Goal: Task Accomplishment & Management: Complete application form

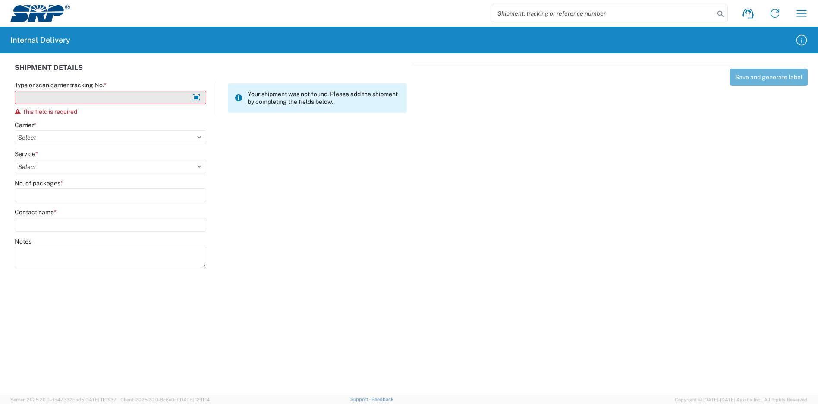
click at [151, 99] on input "Type or scan carrier tracking No. *" at bounding box center [111, 98] width 192 height 14
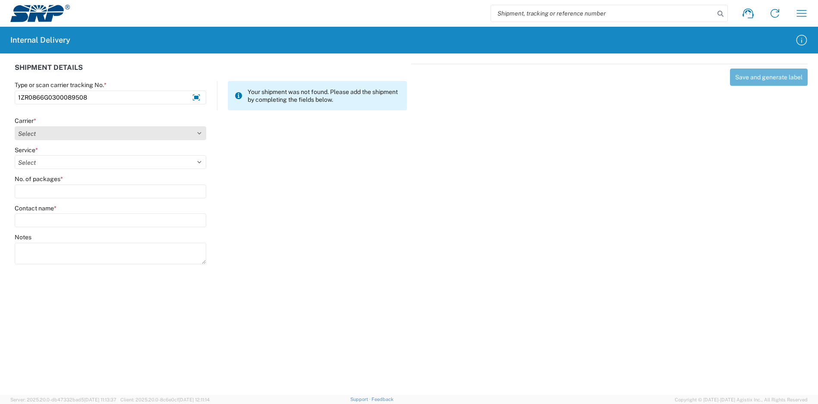
type input "1ZR0866G0300089508"
click at [66, 130] on select "Select Amazon Logistics ATI Trucking BC Dimerco Logistics Empire Southwest FedE…" at bounding box center [111, 133] width 192 height 14
click at [15, 126] on select "Select Amazon Logistics ATI Trucking BC Dimerco Logistics Empire Southwest FedE…" at bounding box center [111, 133] width 192 height 14
click at [84, 131] on select "Select Amazon Logistics ATI Trucking BC Dimerco Logistics Empire Southwest FedE…" at bounding box center [111, 133] width 192 height 14
select select "12"
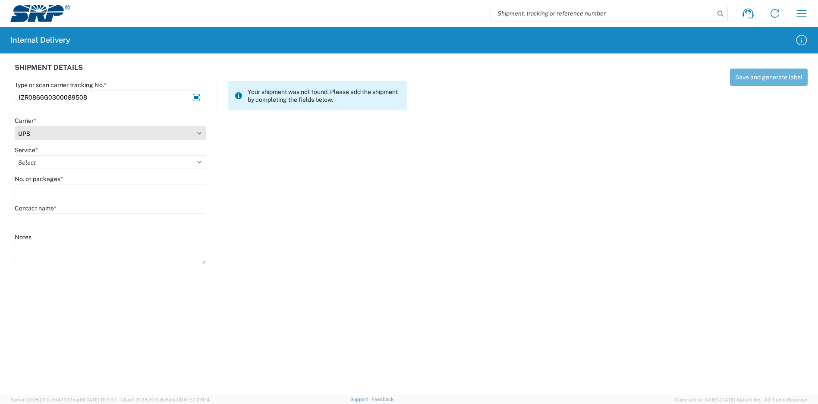
click at [15, 126] on select "Select Amazon Logistics ATI Trucking BC Dimerco Logistics Empire Southwest FedE…" at bounding box center [111, 133] width 192 height 14
click at [75, 161] on select "Select 2nd Day Air 2nd Day Air A.M. 3 Day Select Basic BOUND PRINTED MATTER, UP…" at bounding box center [111, 162] width 192 height 14
select select "43"
click at [15, 155] on select "Select 2nd Day Air 2nd Day Air A.M. 3 Day Select Basic BOUND PRINTED MATTER, UP…" at bounding box center [111, 162] width 192 height 14
click at [74, 191] on input "No. of packages *" at bounding box center [111, 192] width 192 height 14
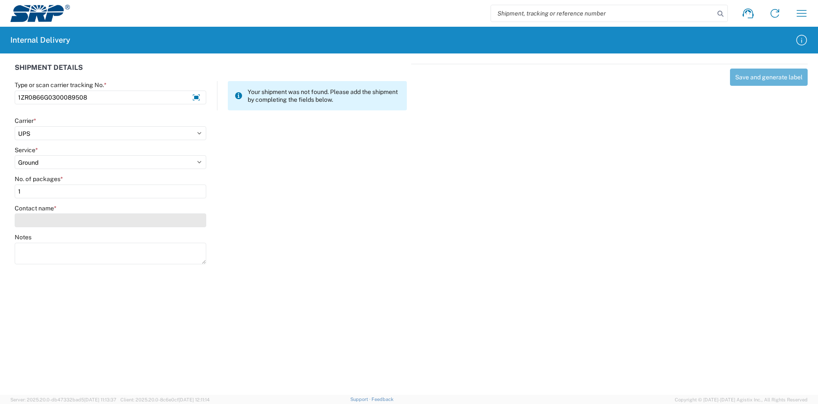
type input "1"
click at [106, 224] on input "Contact name *" at bounding box center [111, 221] width 192 height 14
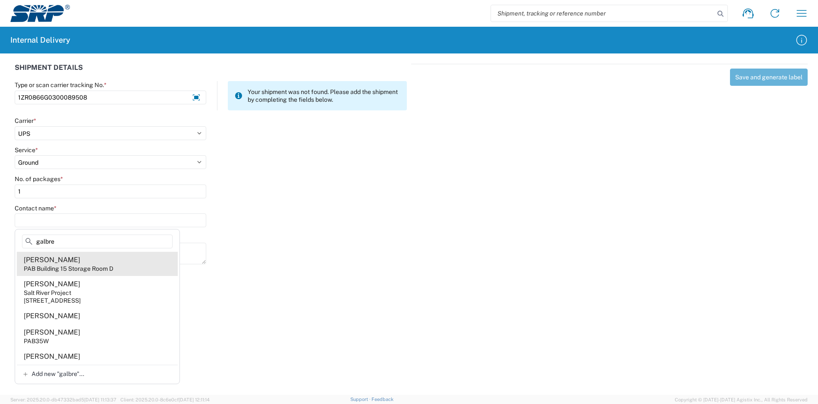
type input "galbre"
click at [100, 265] on div "PAB Building 15 Storage Room D" at bounding box center [69, 269] width 90 height 8
type input "[PERSON_NAME]"
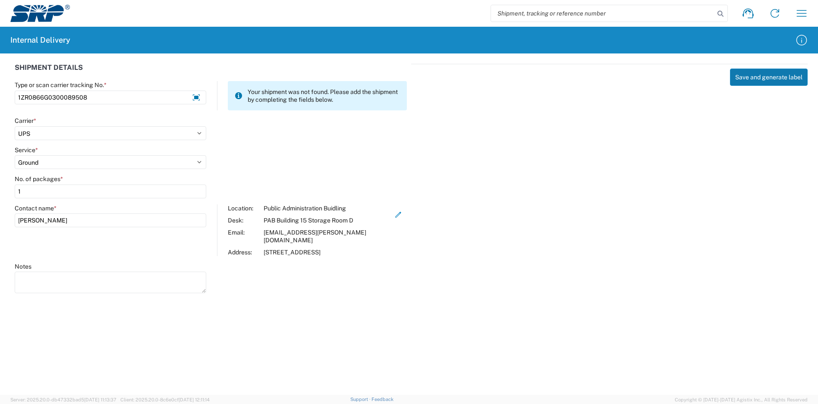
click at [771, 82] on button "Save and generate label" at bounding box center [769, 77] width 78 height 17
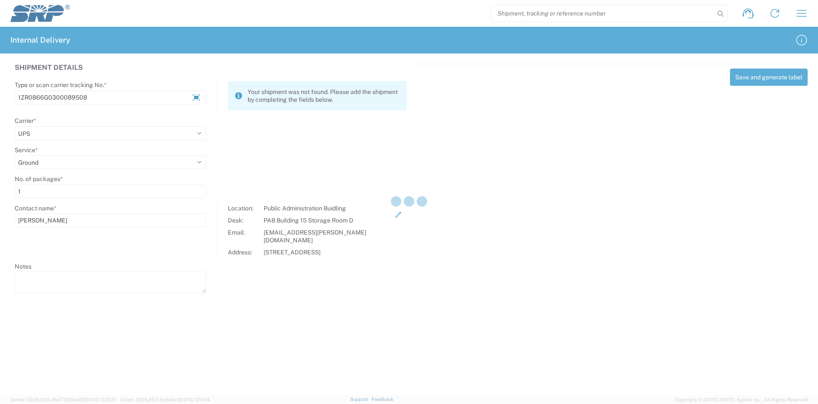
select select
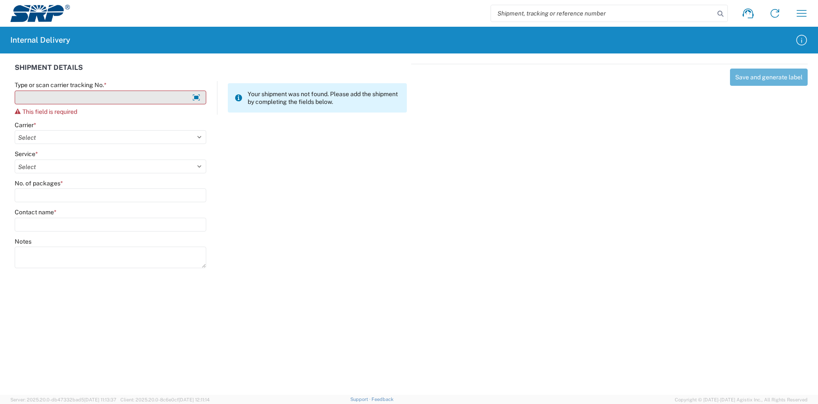
drag, startPoint x: 100, startPoint y: 96, endPoint x: 95, endPoint y: 98, distance: 5.6
click at [99, 97] on input "Type or scan carrier tracking No. *" at bounding box center [111, 98] width 192 height 14
click at [128, 99] on input "Type or scan carrier tracking No. *" at bounding box center [111, 98] width 192 height 14
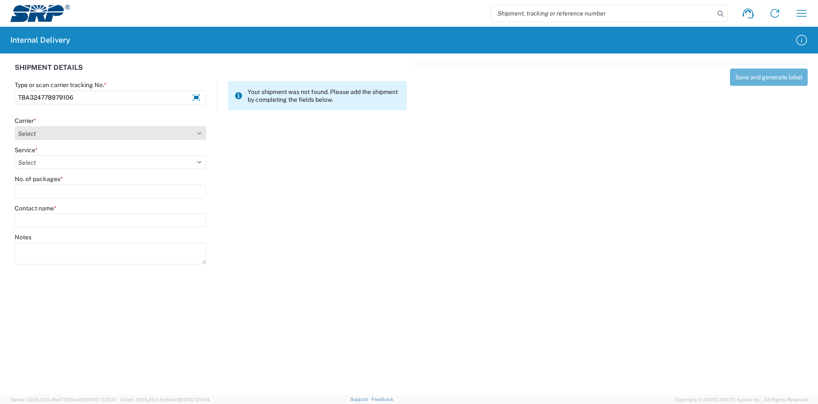
type input "TBA324778979106"
click at [118, 136] on select "Select Amazon Logistics ATI Trucking BC Dimerco Logistics Empire Southwest FedE…" at bounding box center [111, 133] width 192 height 14
select select "8933"
click at [15, 126] on select "Select Amazon Logistics ATI Trucking BC Dimerco Logistics Empire Southwest FedE…" at bounding box center [111, 133] width 192 height 14
click at [42, 159] on select "Select Amazon Logistics TBA Rail TL Standard 3 - 5 Day" at bounding box center [111, 162] width 192 height 14
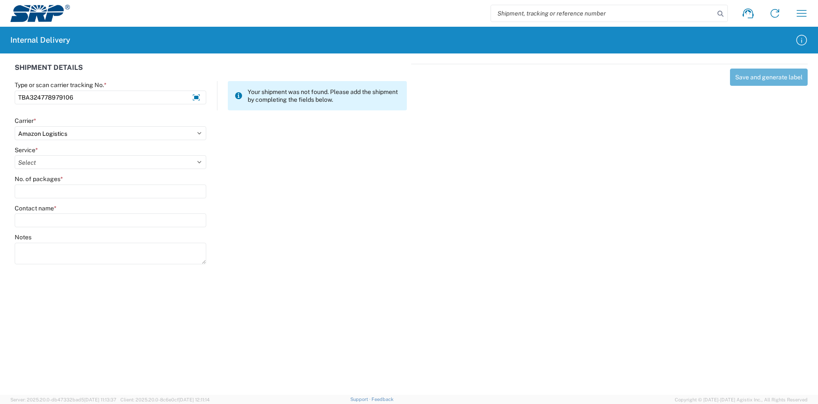
select select "24525"
click at [15, 155] on select "Select Amazon Logistics TBA Rail TL Standard 3 - 5 Day" at bounding box center [111, 162] width 192 height 14
click at [57, 195] on input "No. of packages *" at bounding box center [111, 192] width 192 height 14
type input "1"
click at [59, 214] on input "Contact name *" at bounding box center [111, 221] width 192 height 14
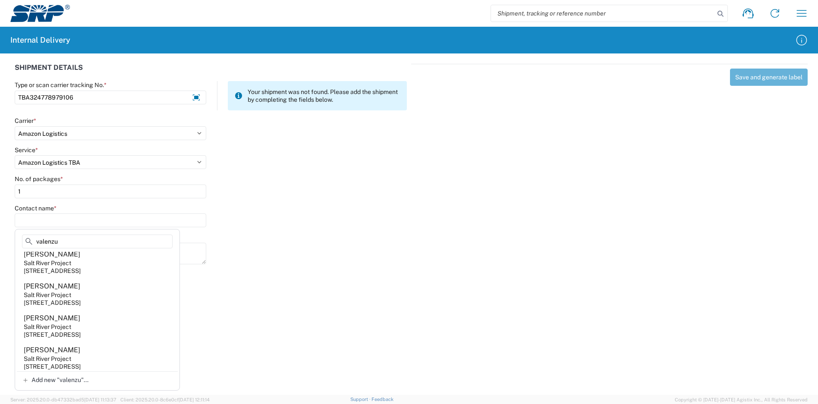
scroll to position [86, 0]
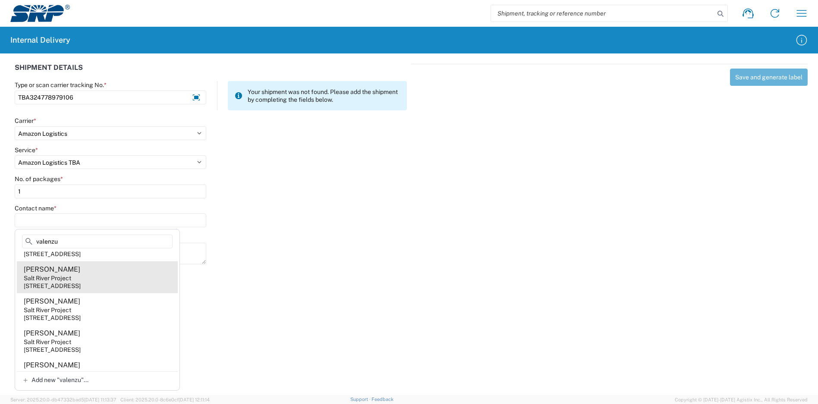
type input "valenzu"
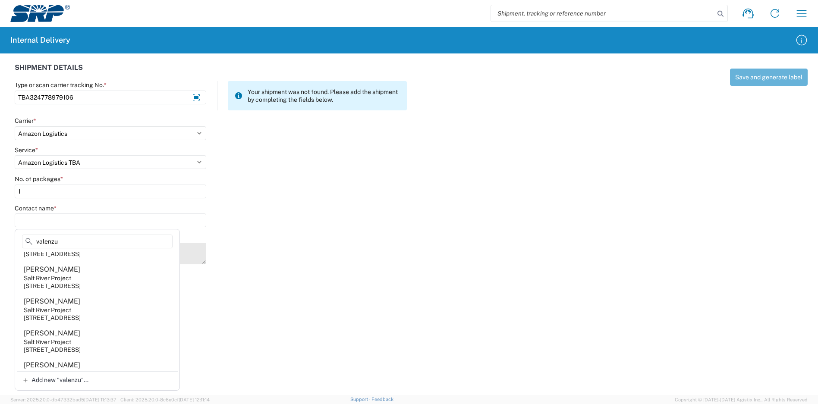
click at [118, 275] on agx-address-suggestion-item "[PERSON_NAME] Salt River Project [STREET_ADDRESS]" at bounding box center [97, 277] width 161 height 32
type input "[PERSON_NAME]"
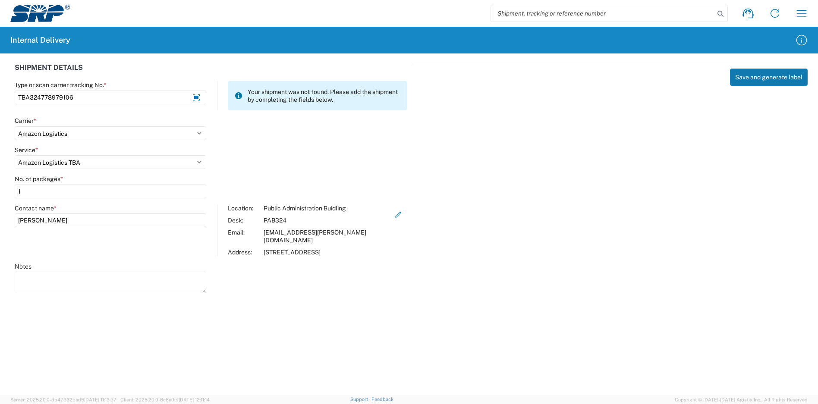
click at [777, 72] on button "Save and generate label" at bounding box center [769, 77] width 78 height 17
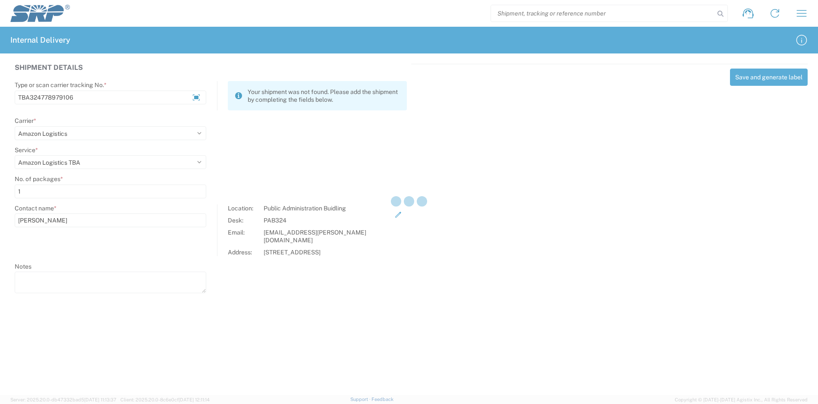
select select
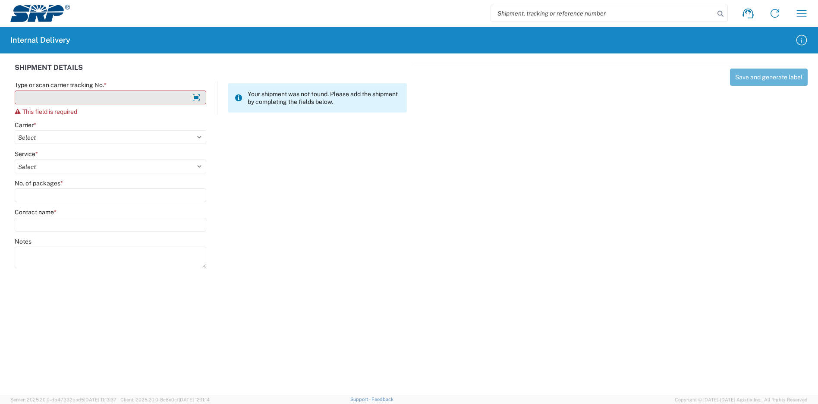
click at [74, 97] on input "Type or scan carrier tracking No. *" at bounding box center [111, 98] width 192 height 14
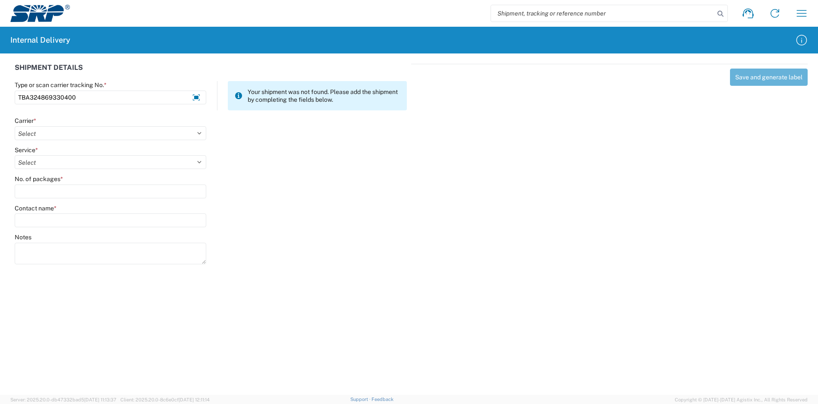
type input "TBA324869330400"
drag, startPoint x: 44, startPoint y: 141, endPoint x: 57, endPoint y: 138, distance: 14.1
click at [44, 141] on agx-form-control-wrapper-v2 "Carrier * Select Amazon Logistics ATI Trucking BC Dimerco Logistics Empire Sout…" at bounding box center [110, 131] width 201 height 29
click at [62, 133] on select "Select Amazon Logistics ATI Trucking BC Dimerco Logistics Empire Southwest FedE…" at bounding box center [111, 133] width 192 height 14
select select "8933"
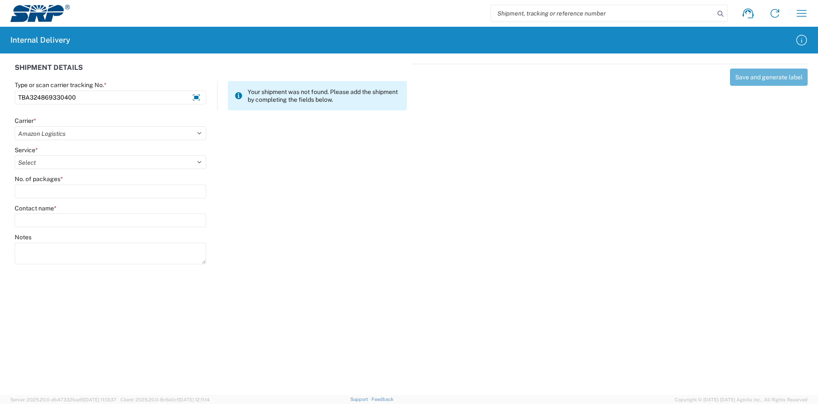
click at [15, 126] on select "Select Amazon Logistics ATI Trucking BC Dimerco Logistics Empire Southwest FedE…" at bounding box center [111, 133] width 192 height 14
click at [55, 162] on select "Select" at bounding box center [111, 162] width 192 height 14
click at [57, 157] on select "Select Amazon Logistics TBA Rail TL Standard 3 - 5 Day" at bounding box center [111, 162] width 192 height 14
drag, startPoint x: 57, startPoint y: 157, endPoint x: 58, endPoint y: 163, distance: 5.8
click at [57, 158] on select "Select Amazon Logistics TBA Rail TL Standard 3 - 5 Day" at bounding box center [111, 162] width 192 height 14
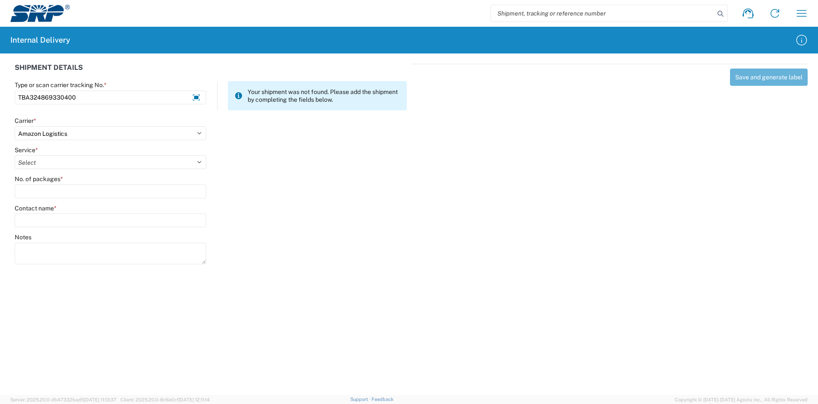
select select "24525"
click at [15, 155] on select "Select Amazon Logistics TBA Rail TL Standard 3 - 5 Day" at bounding box center [111, 162] width 192 height 14
click at [57, 187] on input "No. of packages *" at bounding box center [111, 192] width 192 height 14
type input "6"
click at [66, 217] on input "Contact name *" at bounding box center [111, 221] width 192 height 14
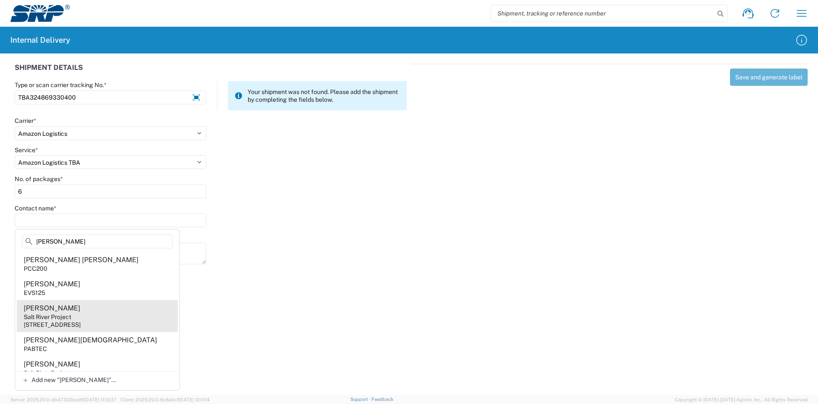
type input "[PERSON_NAME]"
click at [116, 316] on agx-address-suggestion-item "[PERSON_NAME] Salt River Project [STREET_ADDRESS]" at bounding box center [97, 316] width 161 height 32
type input "[PERSON_NAME]"
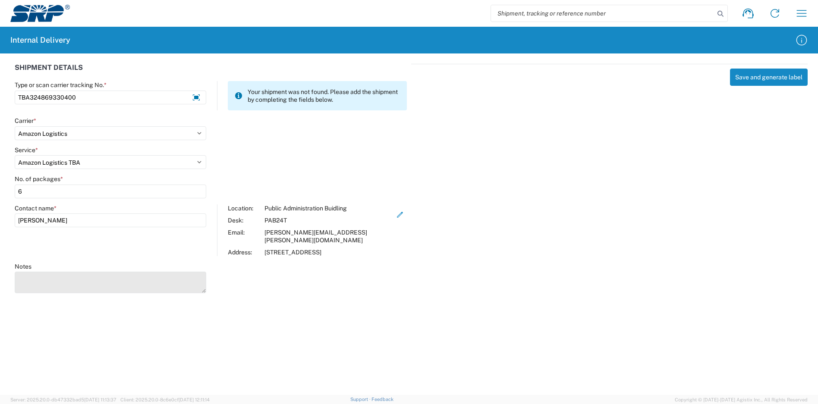
click at [162, 272] on textarea "Notes" at bounding box center [111, 283] width 192 height 22
click at [109, 281] on textarea "TBA324872098718" at bounding box center [111, 283] width 192 height 22
type textarea "TBA324872098718 TBA324797183125 TBA324843601973 TBA324783102588 TBA324867232870…"
click at [766, 77] on button "Save and generate label" at bounding box center [769, 77] width 78 height 17
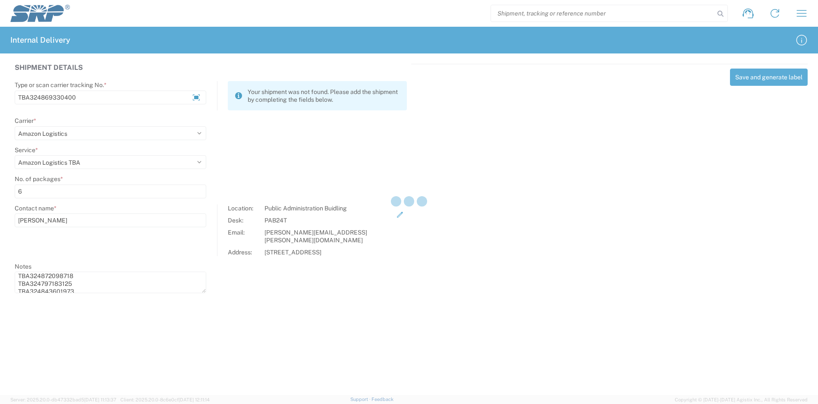
select select
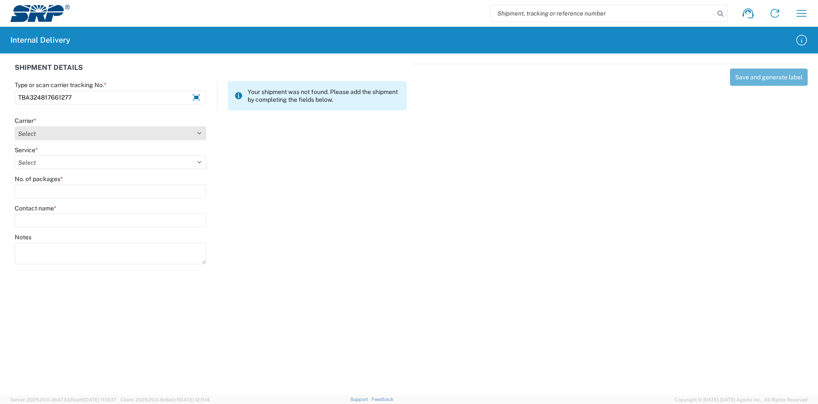
type input "TBA324817661277"
drag, startPoint x: 117, startPoint y: 130, endPoint x: 112, endPoint y: 128, distance: 6.0
click at [117, 130] on select "Select Amazon Logistics ATI Trucking BC Dimerco Logistics Empire Southwest FedE…" at bounding box center [111, 133] width 192 height 14
select select "8933"
click at [15, 126] on select "Select Amazon Logistics ATI Trucking BC Dimerco Logistics Empire Southwest FedE…" at bounding box center [111, 133] width 192 height 14
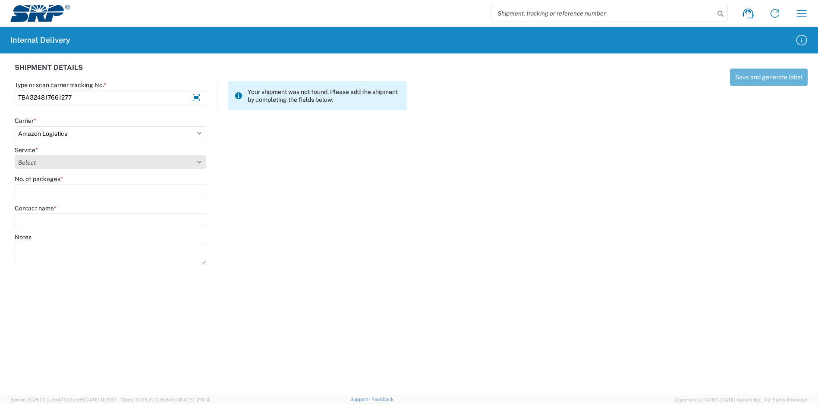
click at [42, 165] on select "Select" at bounding box center [111, 162] width 192 height 14
select select "24525"
click at [15, 155] on select "Select Amazon Logistics TBA Rail TL Standard 3 - 5 Day" at bounding box center [111, 162] width 192 height 14
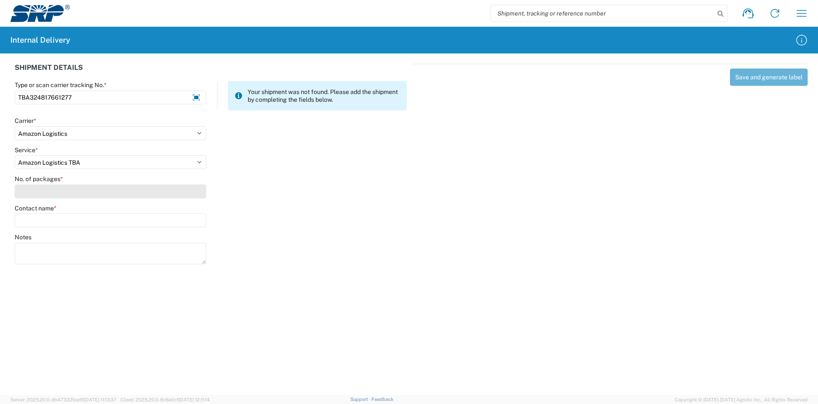
click at [46, 190] on input "No. of packages *" at bounding box center [111, 192] width 192 height 14
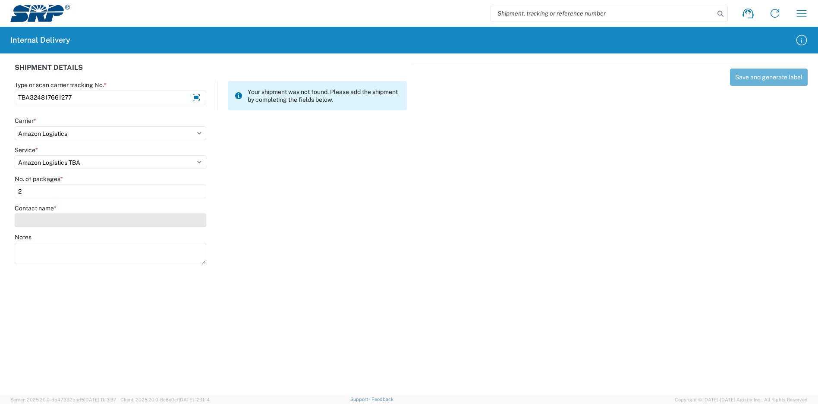
type input "2"
click at [53, 222] on input "Contact name *" at bounding box center [111, 221] width 192 height 14
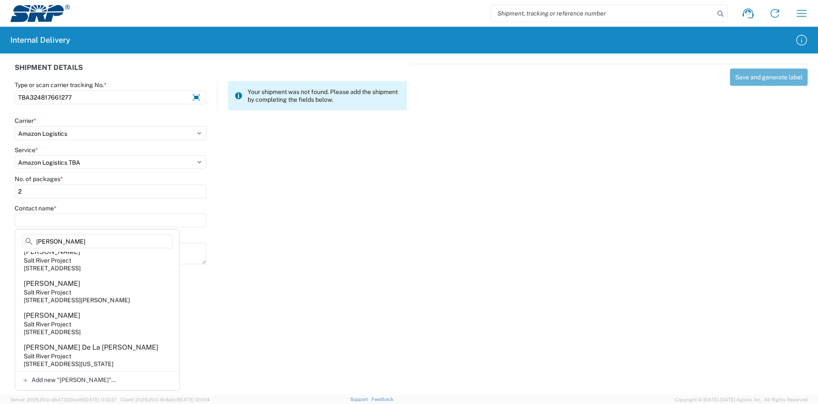
scroll to position [303, 0]
drag, startPoint x: 27, startPoint y: 239, endPoint x: 17, endPoint y: 239, distance: 9.9
click at [21, 239] on div "[PERSON_NAME]" at bounding box center [97, 243] width 161 height 17
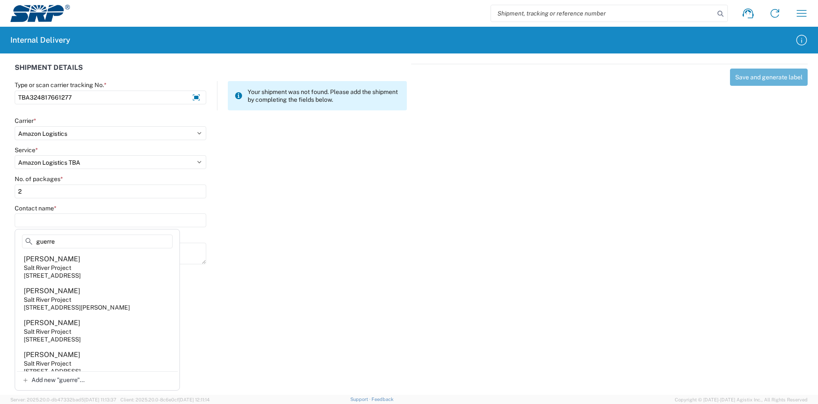
scroll to position [345, 0]
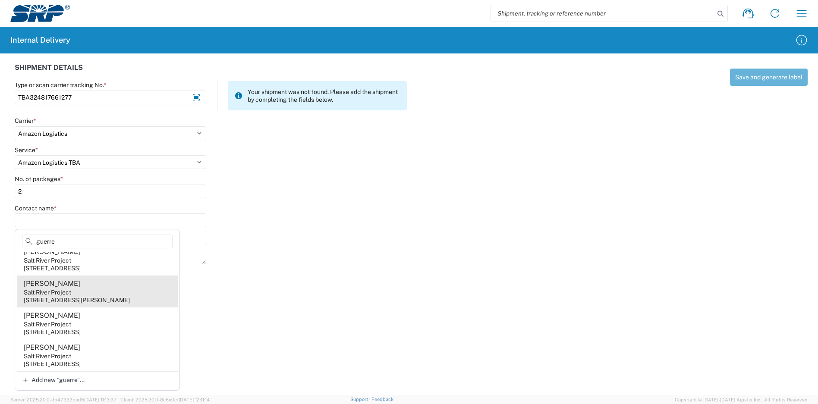
type input "guerre"
click at [123, 292] on agx-address-suggestion-item "[PERSON_NAME] Salt River Project [STREET_ADDRESS][PERSON_NAME]" at bounding box center [97, 292] width 161 height 32
type input "[PERSON_NAME]"
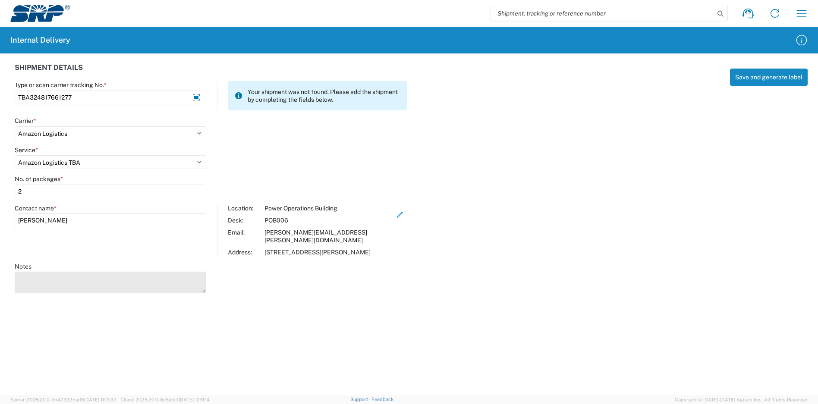
click at [140, 280] on textarea "Notes" at bounding box center [111, 283] width 192 height 22
type textarea "TBA324870225549"
click at [767, 78] on button "Save and generate label" at bounding box center [769, 77] width 78 height 17
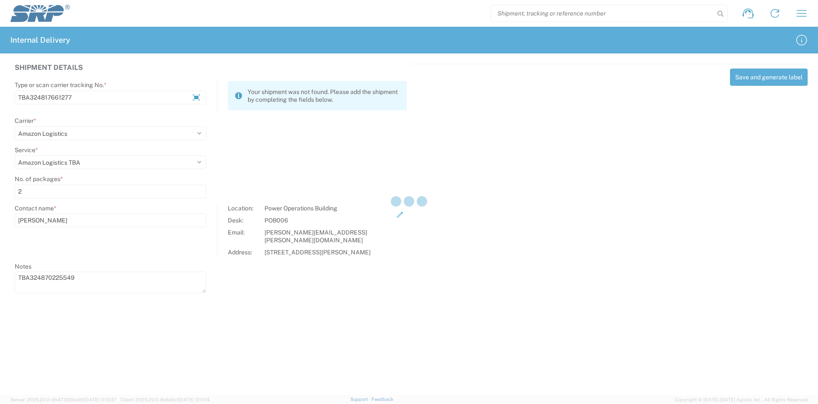
select select
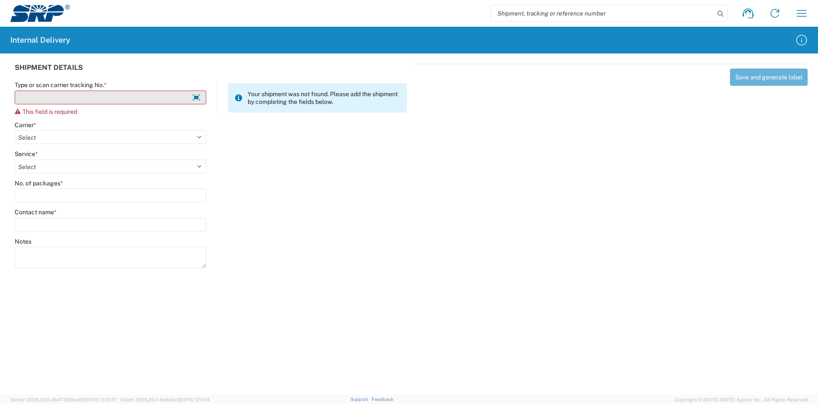
click at [102, 93] on input "Type or scan carrier tracking No. *" at bounding box center [111, 98] width 192 height 14
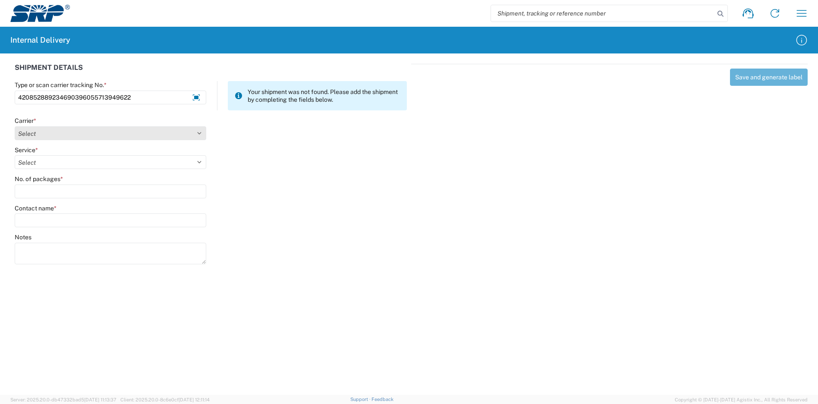
type input "420852889234690396055713949622"
click at [40, 127] on select "Select Amazon Logistics ATI Trucking BC Dimerco Logistics Empire Southwest FedE…" at bounding box center [111, 133] width 192 height 14
select select "137"
click at [15, 126] on select "Select Amazon Logistics ATI Trucking BC Dimerco Logistics Empire Southwest FedE…" at bounding box center [111, 133] width 192 height 14
click at [41, 160] on select "Select 3 - 5 Day Bound Printed Matter Express Mail Flat-Rate Envelope Express M…" at bounding box center [111, 162] width 192 height 14
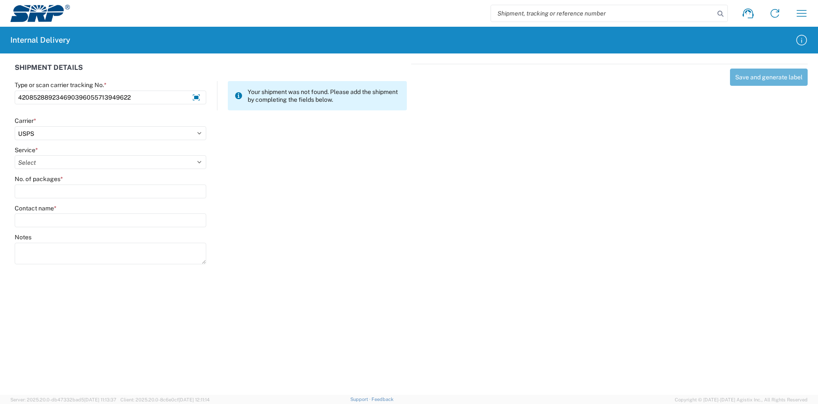
select select "17817"
click at [15, 155] on select "Select 3 - 5 Day Bound Printed Matter Express Mail Flat-Rate Envelope Express M…" at bounding box center [111, 162] width 192 height 14
click at [42, 188] on input "No. of packages *" at bounding box center [111, 192] width 192 height 14
type input "1"
click at [45, 218] on input "Contact name *" at bounding box center [111, 221] width 192 height 14
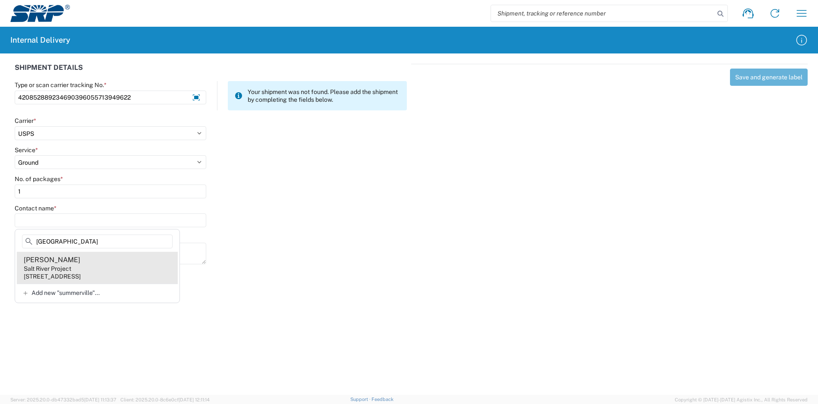
type input "[GEOGRAPHIC_DATA]"
click at [71, 272] on div "Salt River Project" at bounding box center [47, 269] width 47 height 8
type input "[PERSON_NAME]"
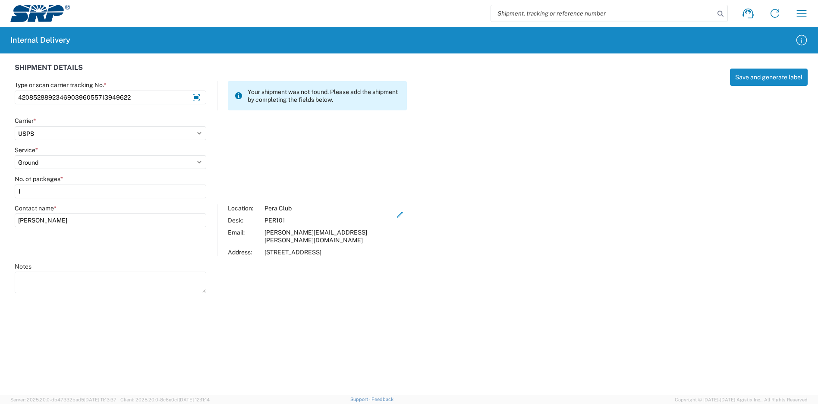
click at [768, 82] on button "Save and generate label" at bounding box center [769, 77] width 78 height 17
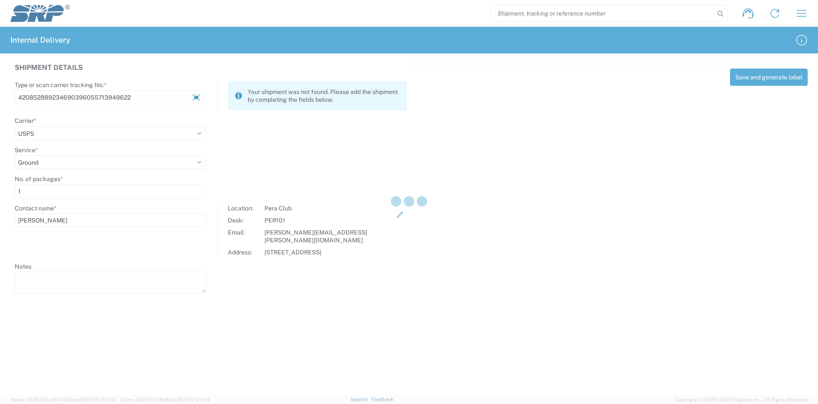
select select
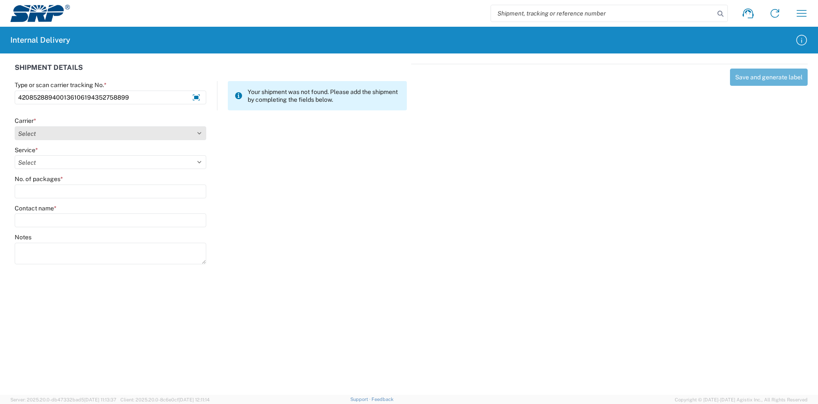
type input "420852889400136106194352758899"
click at [151, 126] on select "Select Amazon Logistics ATI Trucking BC Dimerco Logistics Empire Southwest FedE…" at bounding box center [111, 133] width 192 height 14
select select "137"
click at [15, 126] on select "Select Amazon Logistics ATI Trucking BC Dimerco Logistics Empire Southwest FedE…" at bounding box center [111, 133] width 192 height 14
click at [59, 160] on select "Select 3 - 5 Day Bound Printed Matter Express Mail Flat-Rate Envelope Express M…" at bounding box center [111, 162] width 192 height 14
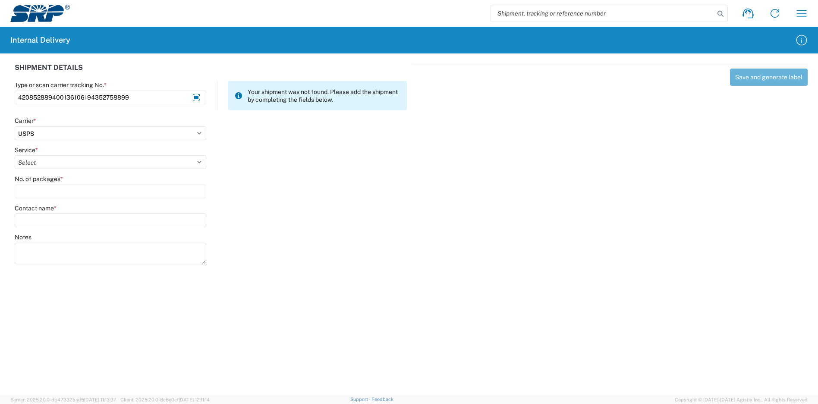
select select "17817"
click at [15, 155] on select "Select 3 - 5 Day Bound Printed Matter Express Mail Flat-Rate Envelope Express M…" at bounding box center [111, 162] width 192 height 14
drag, startPoint x: 52, startPoint y: 201, endPoint x: 55, endPoint y: 198, distance: 4.9
click at [53, 201] on agx-form-control-wrapper-v2 "No. of packages *" at bounding box center [110, 189] width 201 height 29
click at [56, 196] on input "No. of packages *" at bounding box center [111, 192] width 192 height 14
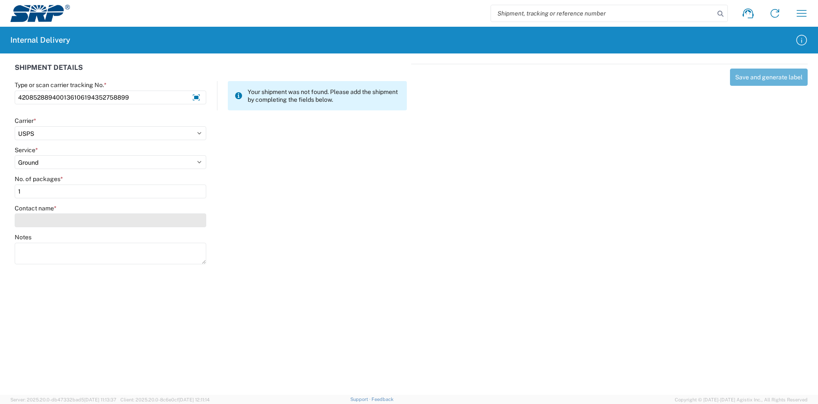
type input "1"
click at [52, 219] on input "Contact name *" at bounding box center [111, 221] width 192 height 14
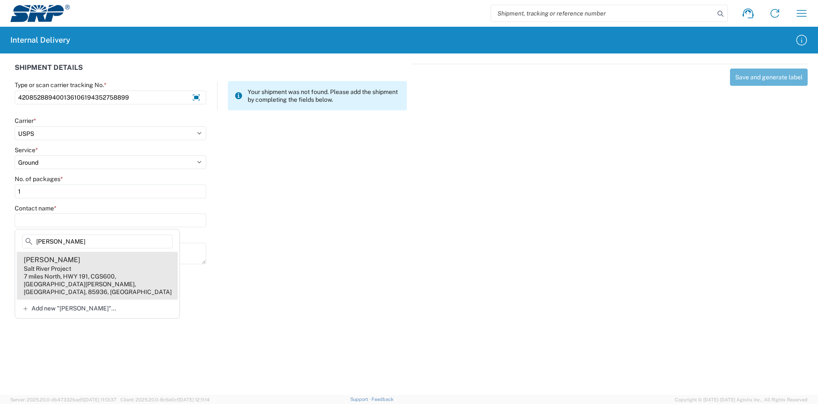
type input "[PERSON_NAME]"
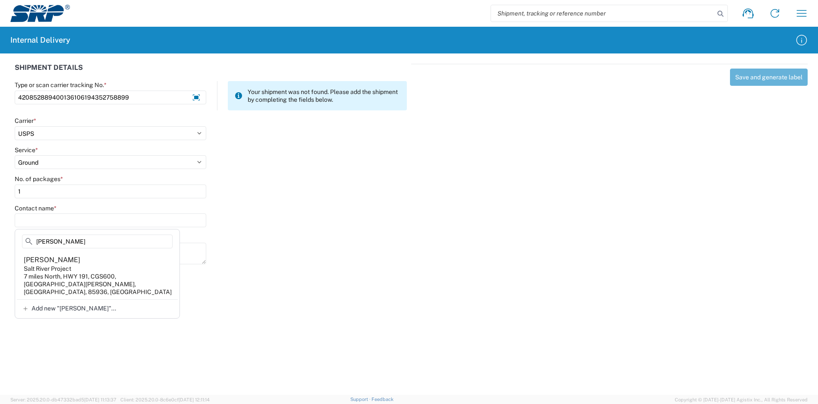
click at [75, 263] on agx-address-suggestion-item "[PERSON_NAME] Salt River Project 7 miles North, HWY 191, CGS600, [GEOGRAPHIC_DA…" at bounding box center [97, 275] width 161 height 47
type input "[PERSON_NAME]"
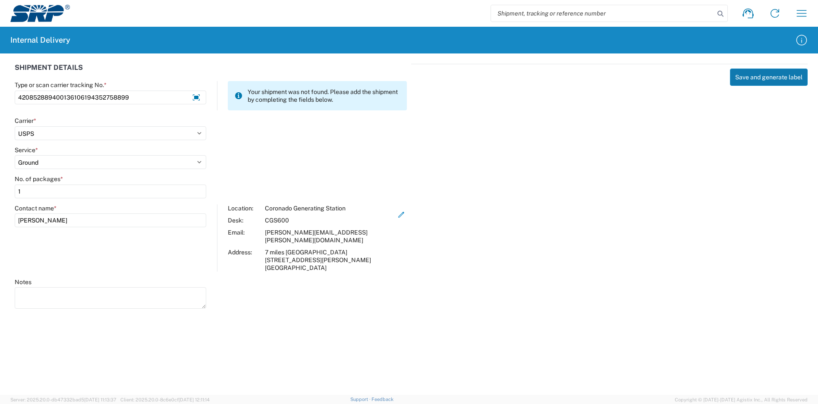
click at [749, 78] on button "Save and generate label" at bounding box center [769, 77] width 78 height 17
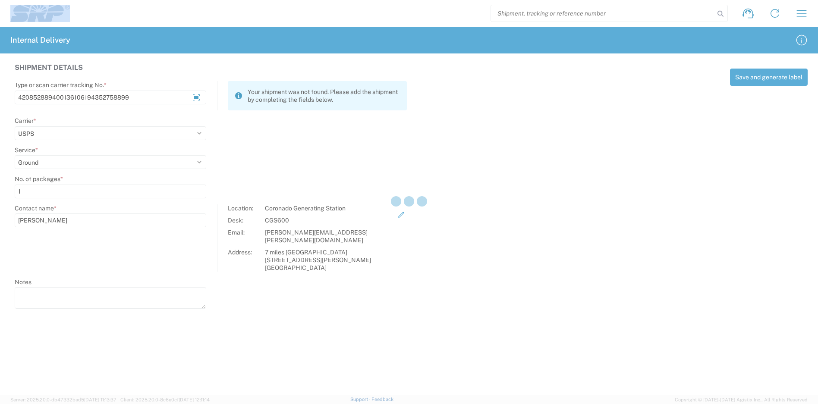
select select
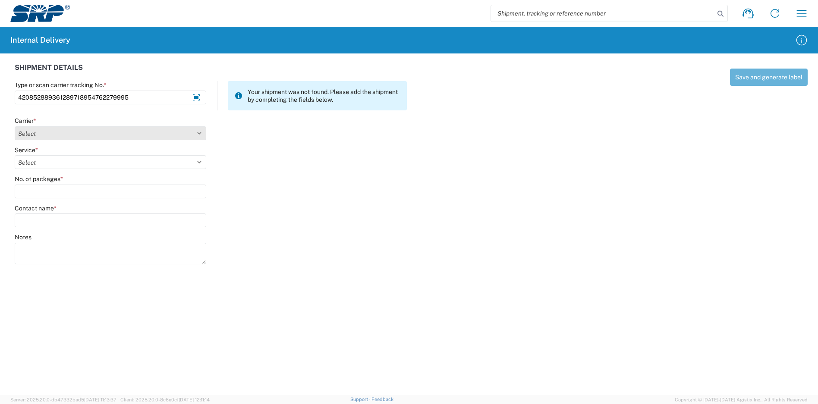
type input "420852889361289718954762279995"
click at [107, 135] on select "Select Amazon Logistics ATI Trucking BC Dimerco Logistics Empire Southwest FedE…" at bounding box center [111, 133] width 192 height 14
select select "137"
click at [15, 126] on select "Select Amazon Logistics ATI Trucking BC Dimerco Logistics Empire Southwest FedE…" at bounding box center [111, 133] width 192 height 14
click at [46, 160] on select "Select 3 - 5 Day Bound Printed Matter Express Mail Flat-Rate Envelope Express M…" at bounding box center [111, 162] width 192 height 14
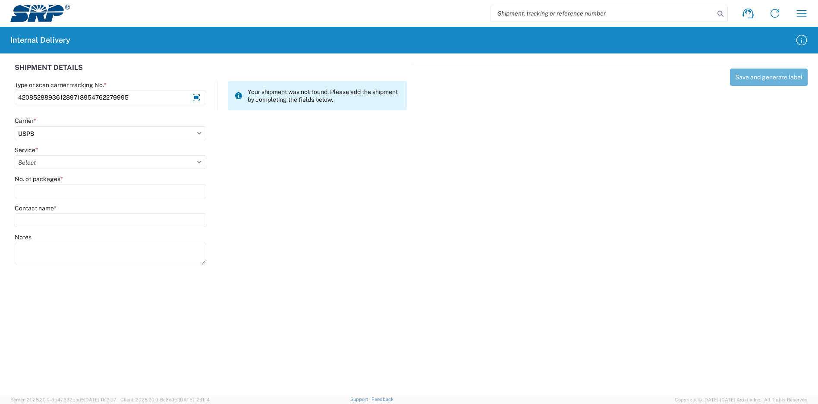
select select "17817"
click at [15, 155] on select "Select 3 - 5 Day Bound Printed Matter Express Mail Flat-Rate Envelope Express M…" at bounding box center [111, 162] width 192 height 14
click at [56, 196] on input "No. of packages *" at bounding box center [111, 192] width 192 height 14
type input "1"
click at [51, 214] on div "Contact name *" at bounding box center [111, 215] width 192 height 23
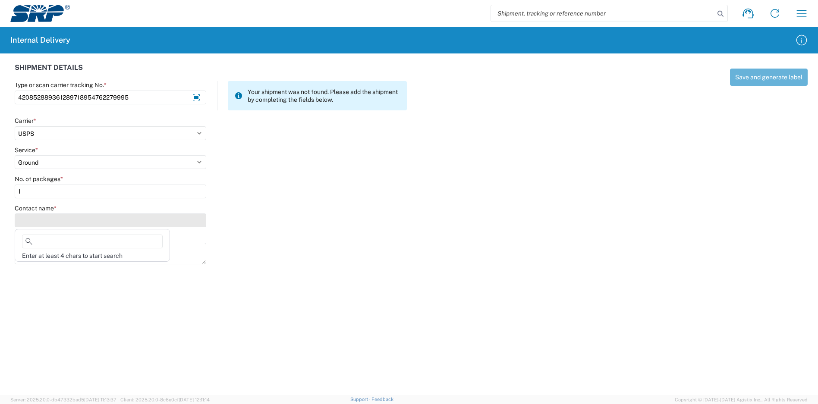
click at [51, 218] on input "Contact name *" at bounding box center [111, 221] width 192 height 14
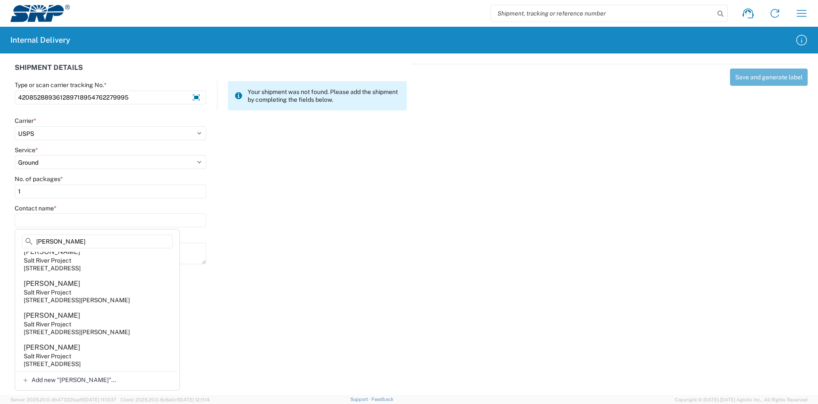
scroll to position [287, 0]
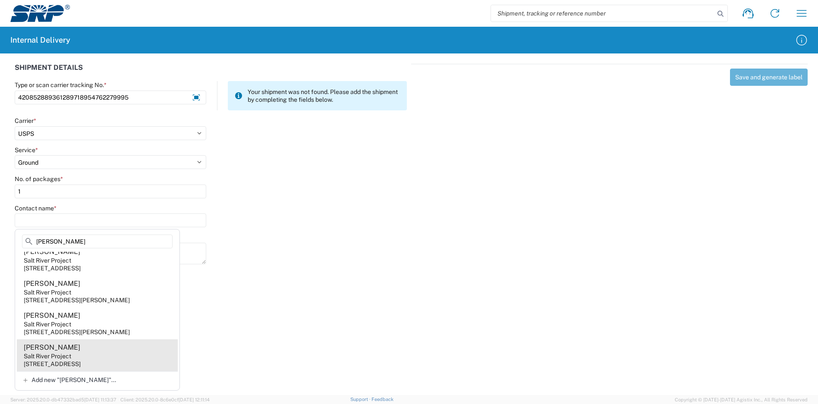
type input "[PERSON_NAME]"
click at [102, 357] on agx-address-suggestion-item "[PERSON_NAME] Salt River Project [STREET_ADDRESS]" at bounding box center [97, 355] width 161 height 32
type input "[PERSON_NAME]"
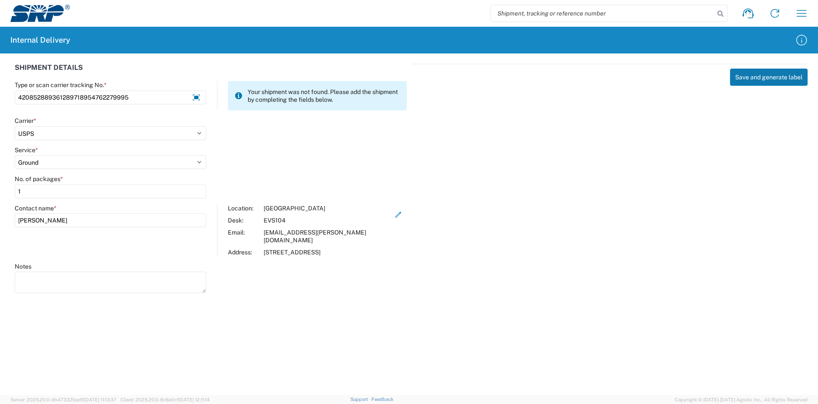
click at [745, 78] on button "Save and generate label" at bounding box center [769, 77] width 78 height 17
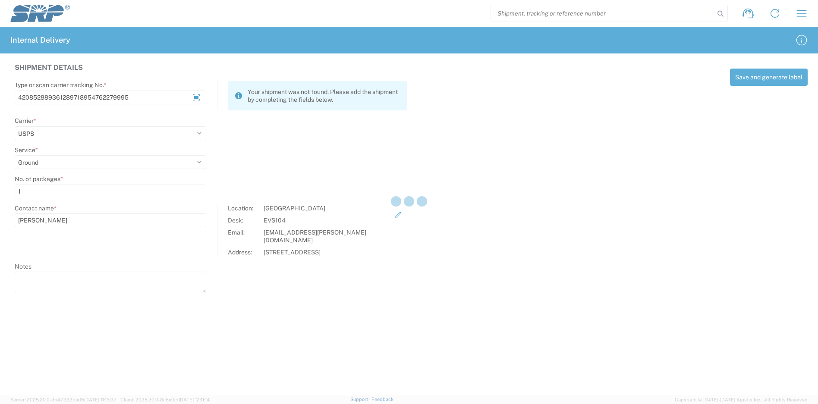
select select
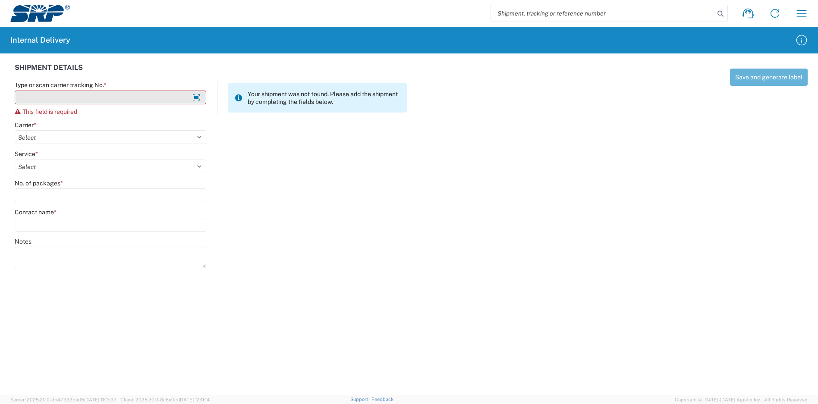
click at [118, 98] on input "Type or scan carrier tracking No. *" at bounding box center [111, 98] width 192 height 14
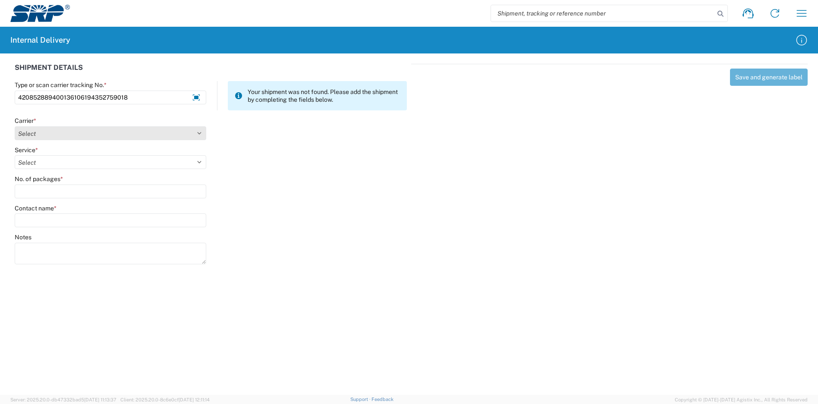
type input "420852889400136106194352759018"
click at [110, 136] on select "Select Amazon Logistics ATI Trucking BC Dimerco Logistics Empire Southwest FedE…" at bounding box center [111, 133] width 192 height 14
select select "137"
click at [15, 126] on select "Select Amazon Logistics ATI Trucking BC Dimerco Logistics Empire Southwest FedE…" at bounding box center [111, 133] width 192 height 14
click at [58, 165] on select "Select 3 - 5 Day Bound Printed Matter Express Mail Flat-Rate Envelope Express M…" at bounding box center [111, 162] width 192 height 14
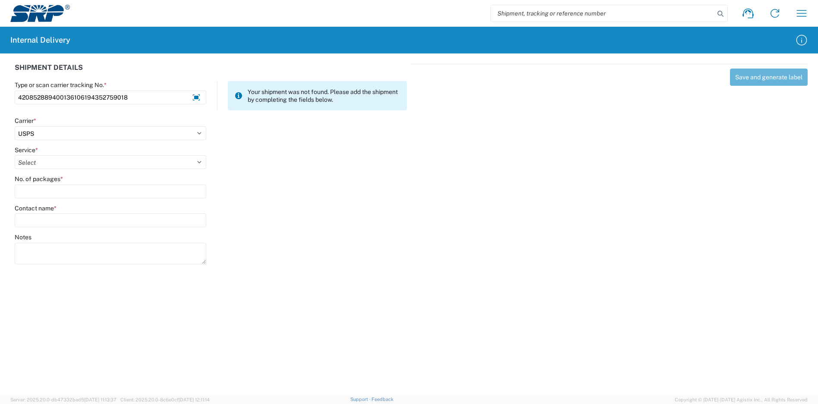
select select "17817"
click at [15, 155] on select "Select 3 - 5 Day Bound Printed Matter Express Mail Flat-Rate Envelope Express M…" at bounding box center [111, 162] width 192 height 14
click at [50, 190] on input "No. of packages *" at bounding box center [111, 192] width 192 height 14
type input "1"
click at [52, 223] on input "Contact name *" at bounding box center [111, 221] width 192 height 14
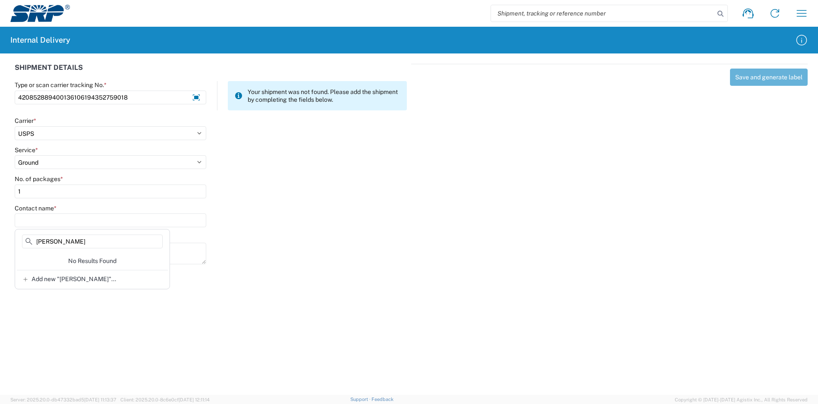
drag, startPoint x: 90, startPoint y: 243, endPoint x: 31, endPoint y: 242, distance: 59.5
click at [31, 242] on div "[PERSON_NAME]" at bounding box center [92, 243] width 151 height 17
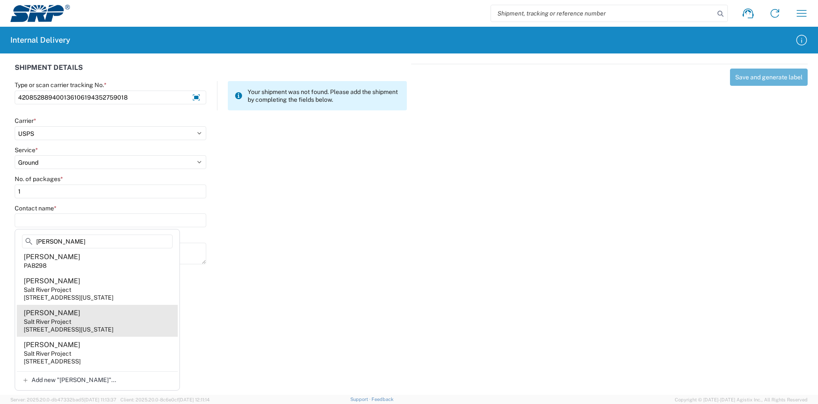
scroll to position [0, 0]
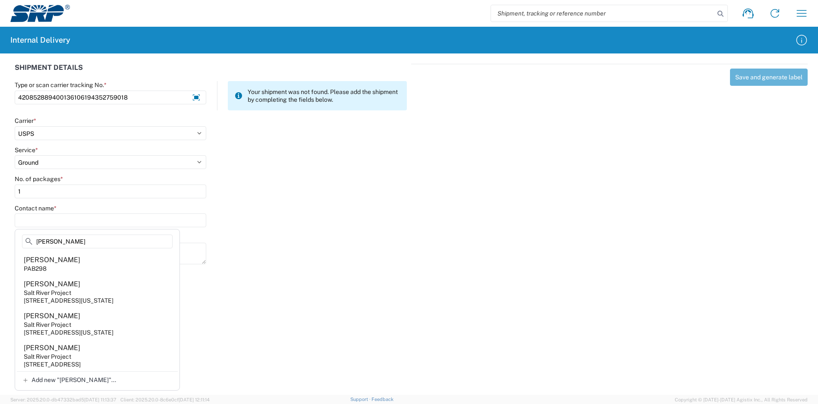
drag, startPoint x: 88, startPoint y: 239, endPoint x: 16, endPoint y: 244, distance: 71.7
click at [16, 244] on div "[PERSON_NAME] PAB298 [PERSON_NAME] [GEOGRAPHIC_DATA] [STREET_ADDRESS][US_STATE]…" at bounding box center [97, 310] width 165 height 162
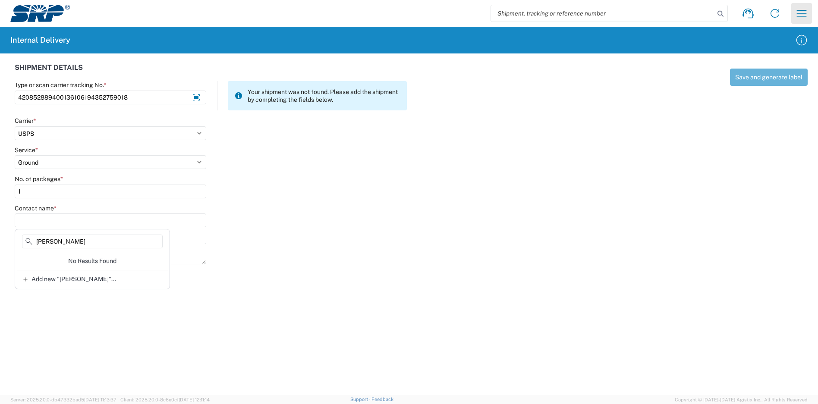
type input "[PERSON_NAME]"
drag, startPoint x: 75, startPoint y: 241, endPoint x: 0, endPoint y: 233, distance: 75.5
click at [0, 233] on agx-block-ui "Shipment request Shipment tracking Internal delivery Transit update My profile …" at bounding box center [409, 202] width 818 height 404
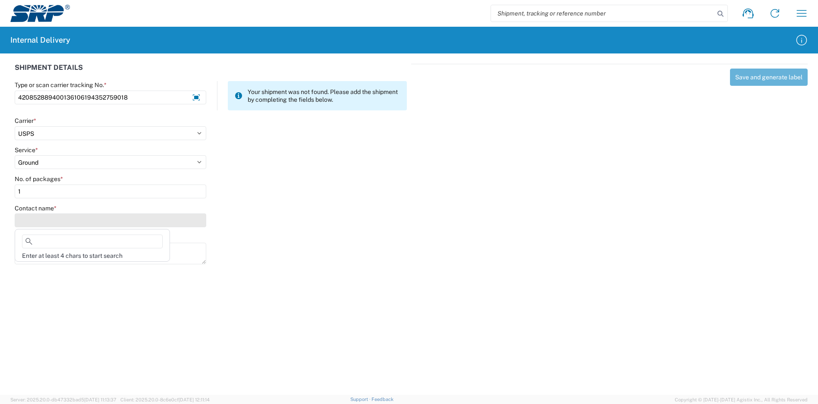
click at [69, 217] on input "Contact name *" at bounding box center [111, 221] width 192 height 14
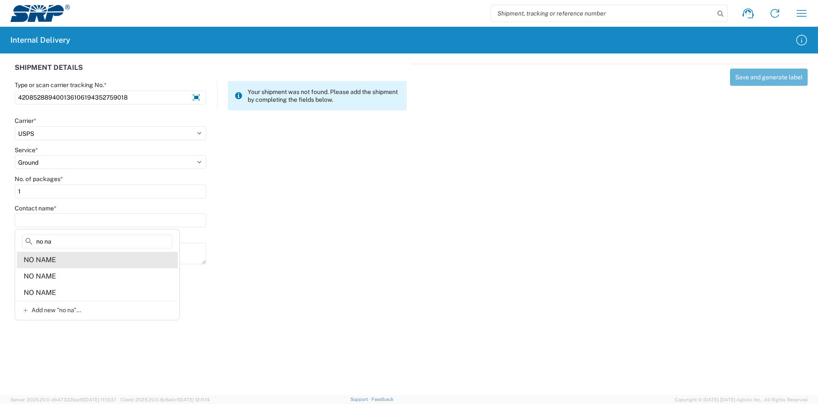
type input "no na"
click at [72, 256] on agx-address-suggestion-item "NO NAME" at bounding box center [97, 260] width 161 height 16
type input "NO NAME"
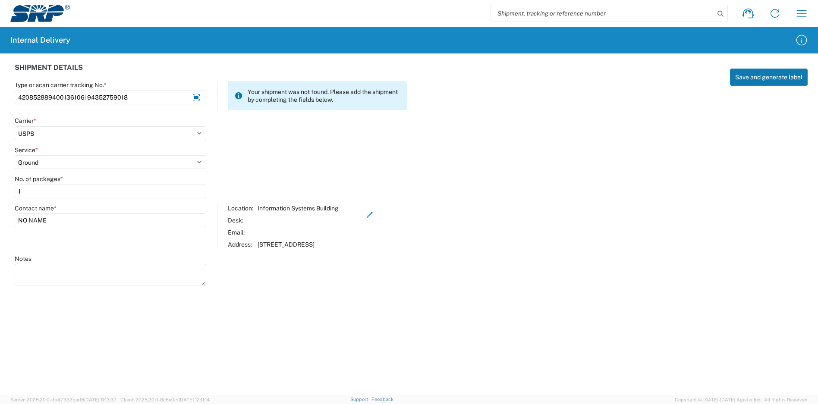
click at [764, 78] on button "Save and generate label" at bounding box center [769, 77] width 78 height 17
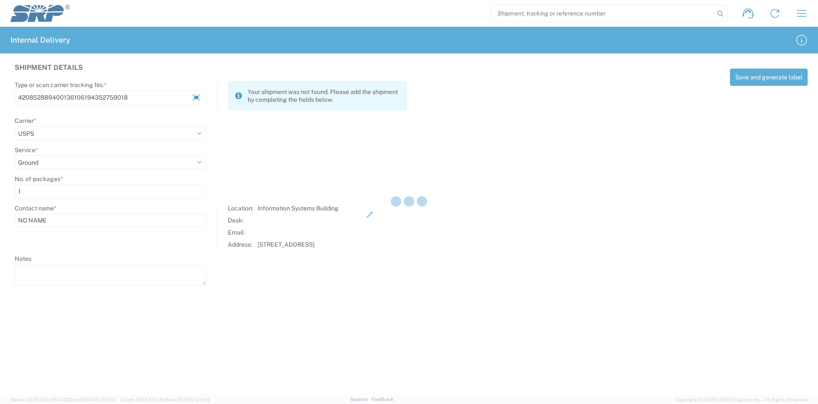
select select
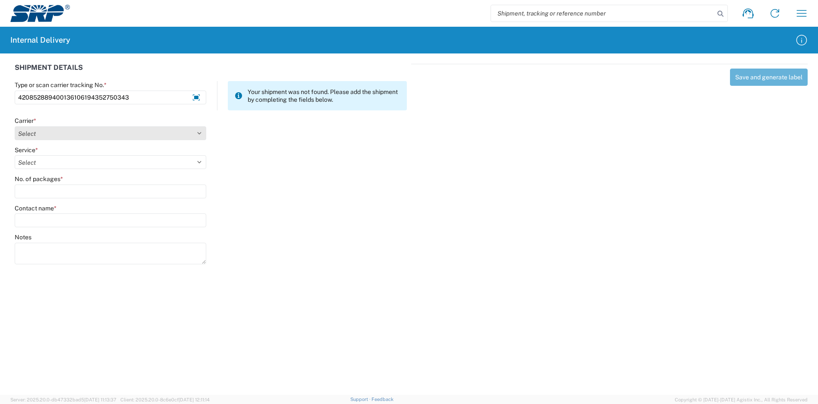
type input "420852889400136106194352750343"
click at [93, 130] on select "Select Amazon Logistics ATI Trucking BC Dimerco Logistics Empire Southwest FedE…" at bounding box center [111, 133] width 192 height 14
select select "137"
click at [15, 126] on select "Select Amazon Logistics ATI Trucking BC Dimerco Logistics Empire Southwest FedE…" at bounding box center [111, 133] width 192 height 14
click at [69, 160] on select "Select" at bounding box center [111, 162] width 192 height 14
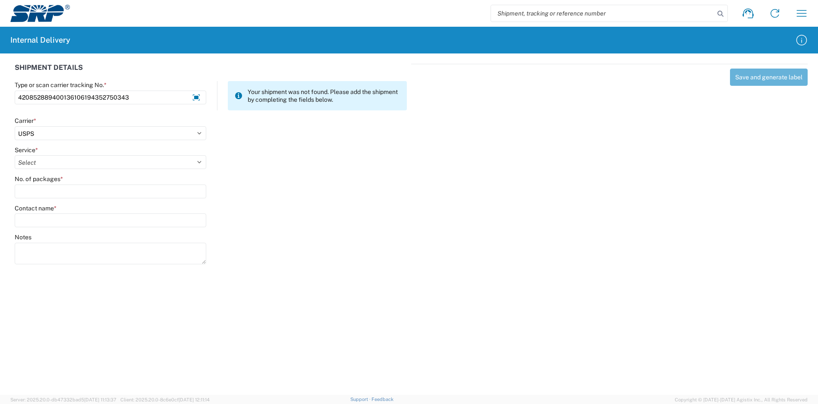
select select "17817"
click at [15, 155] on select "Select 3 - 5 Day Bound Printed Matter Express Mail Flat-Rate Envelope Express M…" at bounding box center [111, 162] width 192 height 14
drag, startPoint x: 58, startPoint y: 196, endPoint x: 59, endPoint y: 189, distance: 7.0
click at [59, 189] on input "No. of packages *" at bounding box center [111, 192] width 192 height 14
type input "1"
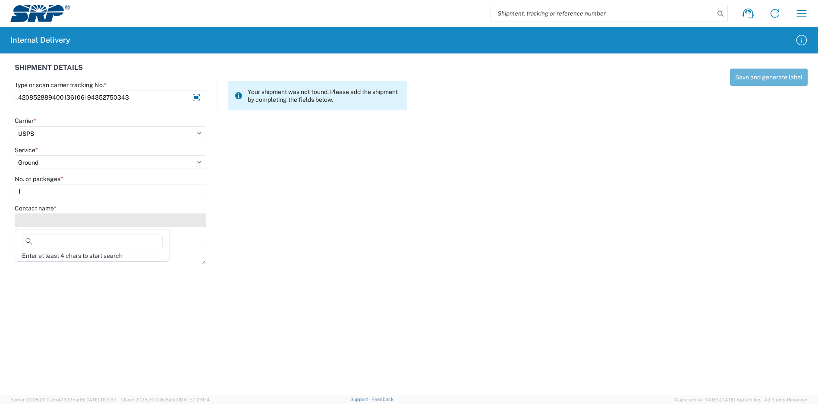
click at [71, 218] on input "Contact name *" at bounding box center [111, 221] width 192 height 14
type input "dammers"
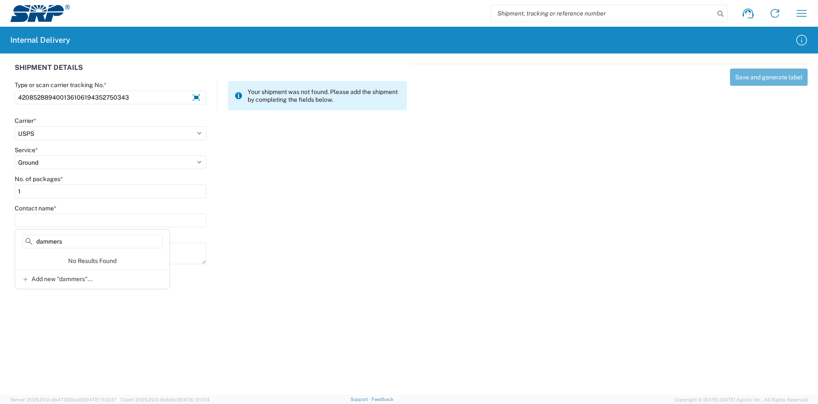
drag, startPoint x: 105, startPoint y: 244, endPoint x: 10, endPoint y: 245, distance: 95.3
click at [10, 245] on agx-block-ui "Shipment request Shipment tracking Internal delivery Transit update My profile …" at bounding box center [409, 202] width 818 height 404
click at [54, 228] on agx-form-control-wrapper-v2 "Contact name *" at bounding box center [110, 218] width 201 height 29
click at [55, 220] on input "Contact name *" at bounding box center [111, 221] width 192 height 14
type input "no name"
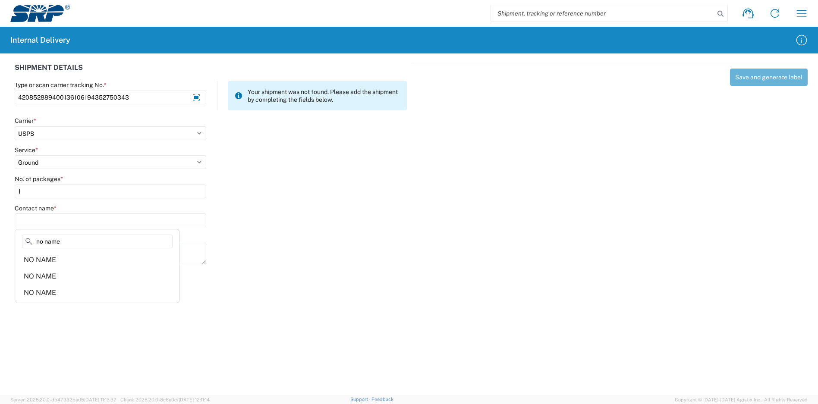
click at [53, 261] on div "NO NAME" at bounding box center [40, 259] width 32 height 9
type input "NO NAME"
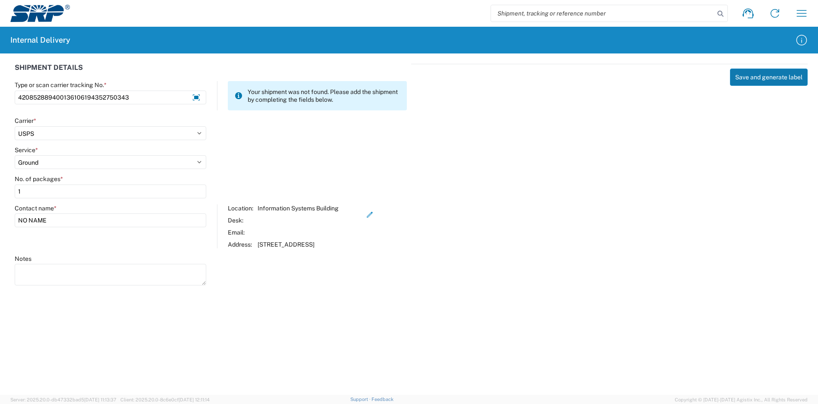
click at [764, 73] on button "Save and generate label" at bounding box center [769, 77] width 78 height 17
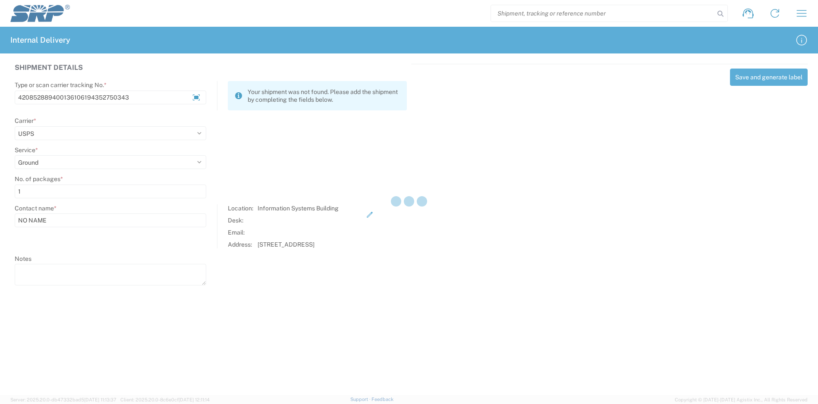
select select
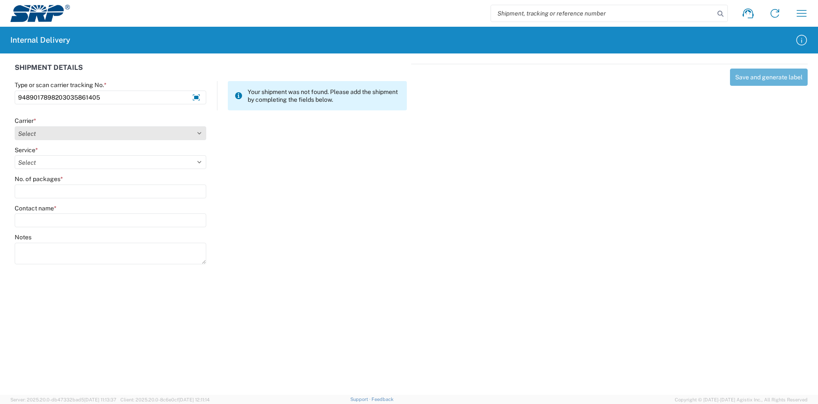
type input "9489017898203035861405"
click at [108, 128] on select "Select Amazon Logistics ATI Trucking BC Dimerco Logistics Empire Southwest FedE…" at bounding box center [111, 133] width 192 height 14
select select "137"
click at [15, 126] on select "Select Amazon Logistics ATI Trucking BC Dimerco Logistics Empire Southwest FedE…" at bounding box center [111, 133] width 192 height 14
click at [67, 160] on select "Select 3 - 5 Day Bound Printed Matter Express Mail Flat-Rate Envelope Express M…" at bounding box center [111, 162] width 192 height 14
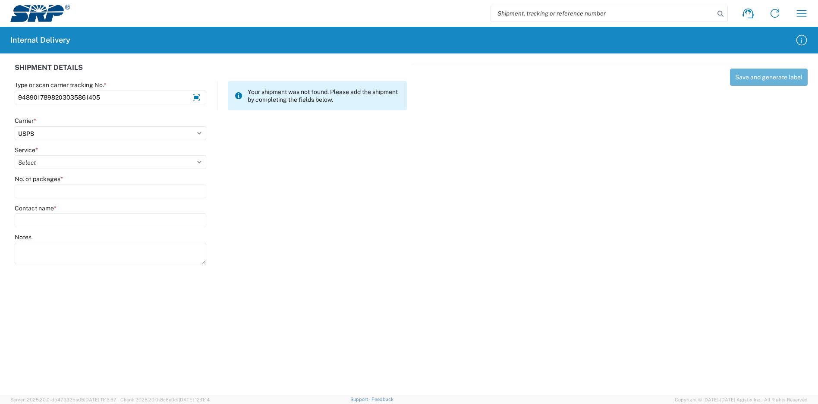
select select "17817"
click at [15, 155] on select "Select 3 - 5 Day Bound Printed Matter Express Mail Flat-Rate Envelope Express M…" at bounding box center [111, 162] width 192 height 14
click at [47, 188] on input "No. of packages *" at bounding box center [111, 192] width 192 height 14
type input "1"
click at [57, 223] on input "Contact name *" at bounding box center [111, 221] width 192 height 14
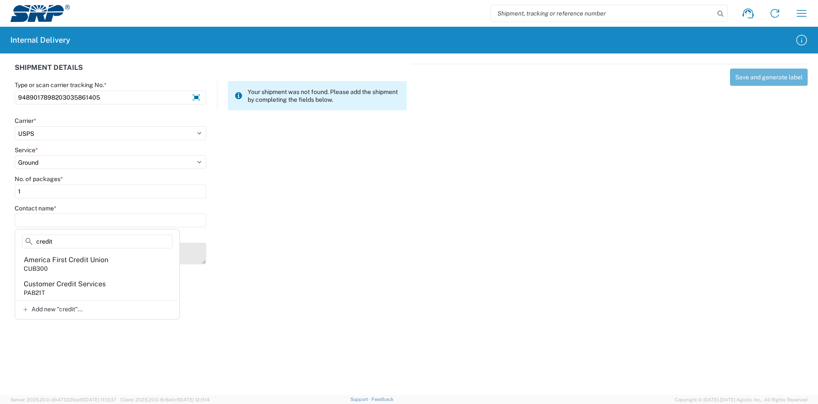
type input "credit"
click at [87, 284] on div "Customer Credit Services" at bounding box center [65, 284] width 82 height 9
type input "Customer Credit Services"
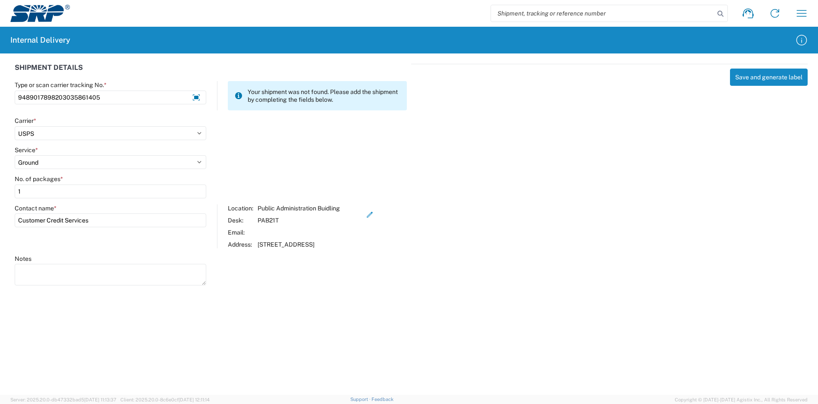
drag, startPoint x: 776, startPoint y: 91, endPoint x: 768, endPoint y: 76, distance: 16.6
click at [775, 91] on div "Save and generate label" at bounding box center [609, 173] width 396 height 219
click at [766, 75] on button "Save and generate label" at bounding box center [769, 77] width 78 height 17
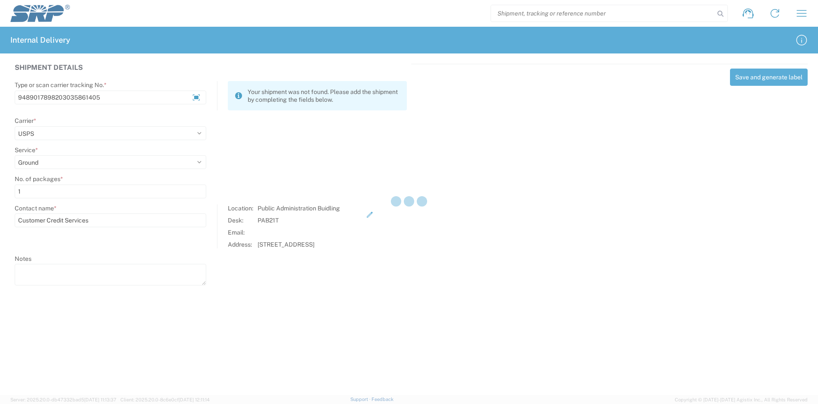
select select
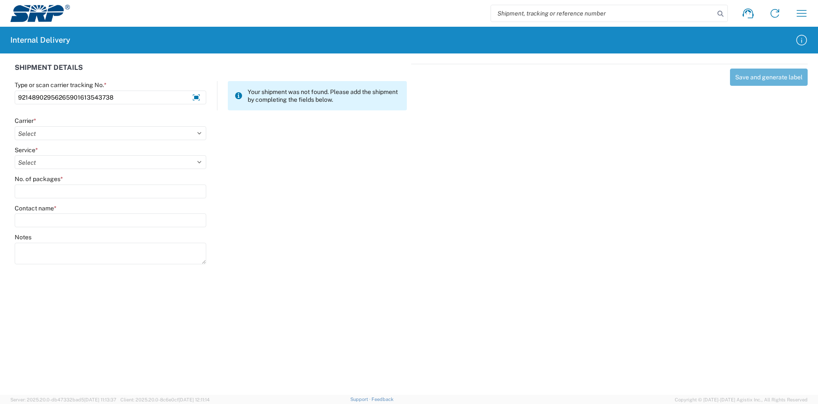
type input "92148902956265901613543738"
click at [126, 130] on div "Carrier * Select Amazon Logistics ATI Trucking BC Dimerco Logistics Empire Sout…" at bounding box center [111, 128] width 192 height 23
click at [114, 129] on select "Select Amazon Logistics ATI Trucking BC Dimerco Logistics Empire Southwest FedE…" at bounding box center [111, 133] width 192 height 14
select select "137"
click at [15, 126] on select "Select Amazon Logistics ATI Trucking BC Dimerco Logistics Empire Southwest FedE…" at bounding box center [111, 133] width 192 height 14
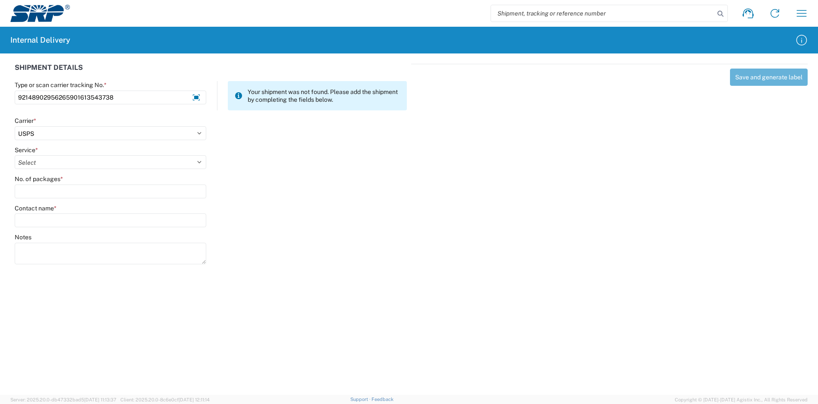
click at [67, 169] on agx-form-control-wrapper-v2 "Service * Select 3 - 5 Day Bound Printed Matter Express Mail Flat-Rate Envelope…" at bounding box center [110, 160] width 201 height 29
click at [67, 160] on select "Select 3 - 5 Day Bound Printed Matter Express Mail Flat-Rate Envelope Express M…" at bounding box center [111, 162] width 192 height 14
select select "17817"
click at [15, 155] on select "Select 3 - 5 Day Bound Printed Matter Express Mail Flat-Rate Envelope Express M…" at bounding box center [111, 162] width 192 height 14
click at [53, 195] on input "No. of packages *" at bounding box center [111, 192] width 192 height 14
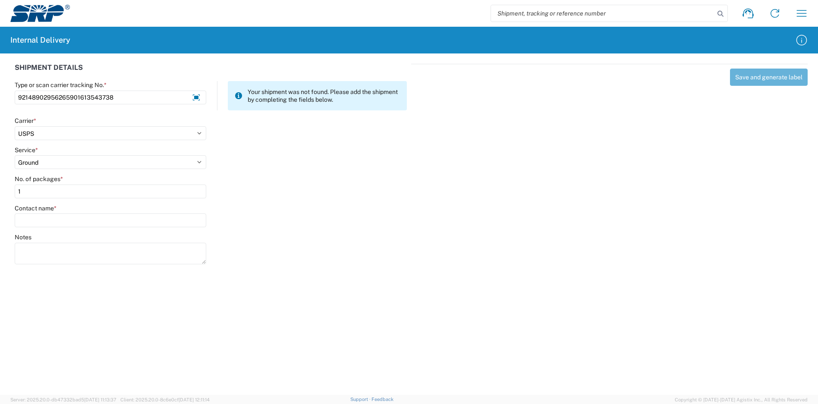
type input "1"
drag, startPoint x: 56, startPoint y: 227, endPoint x: 57, endPoint y: 221, distance: 6.2
click at [57, 226] on agx-form-control-wrapper-v2 "Contact name *" at bounding box center [110, 218] width 201 height 29
click at [58, 219] on input "Contact name *" at bounding box center [111, 221] width 192 height 14
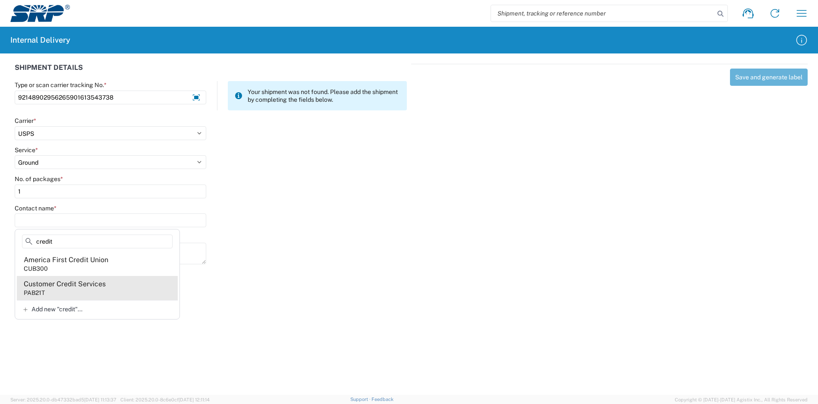
type input "credit"
click at [85, 291] on agx-address-suggestion-item "Customer Credit Services PAB21T" at bounding box center [97, 288] width 161 height 24
type input "Customer Credit Services"
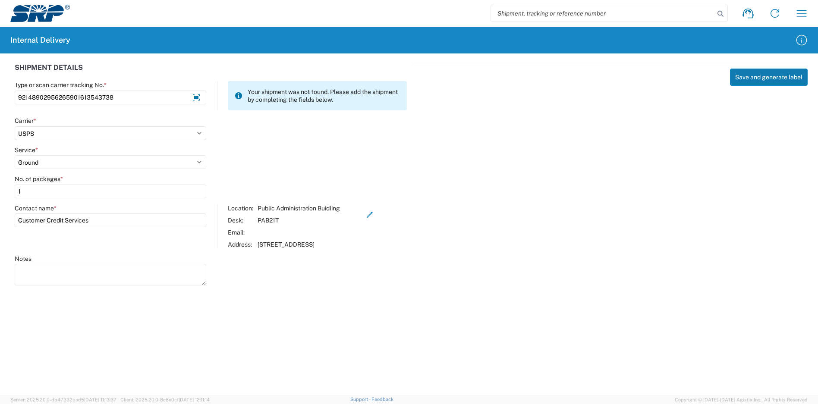
click at [757, 79] on button "Save and generate label" at bounding box center [769, 77] width 78 height 17
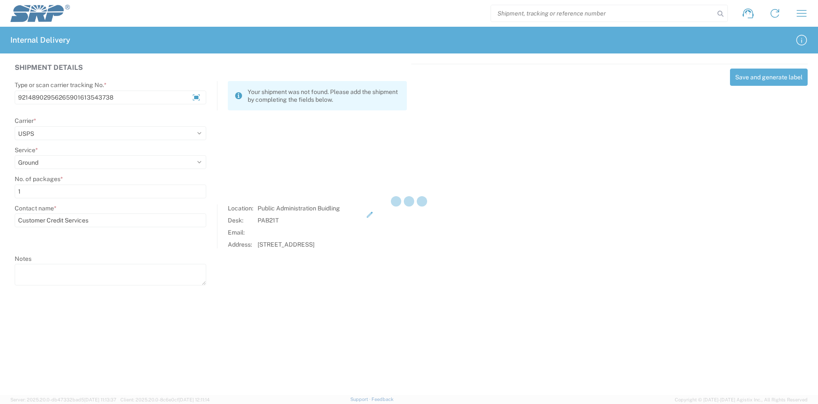
select select
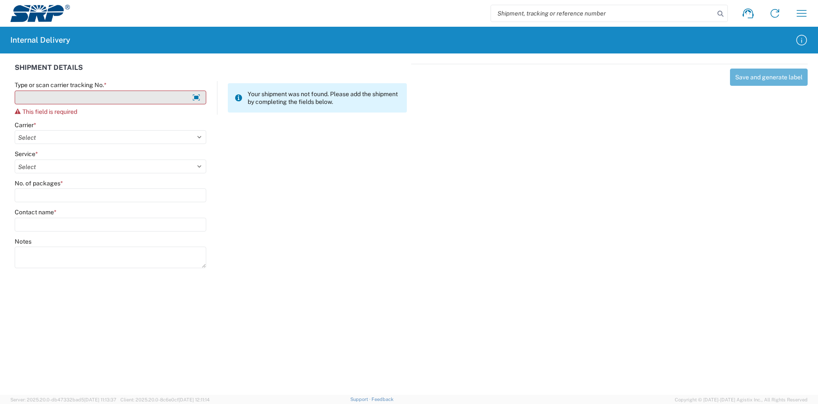
click at [152, 97] on input "Type or scan carrier tracking No. *" at bounding box center [111, 98] width 192 height 14
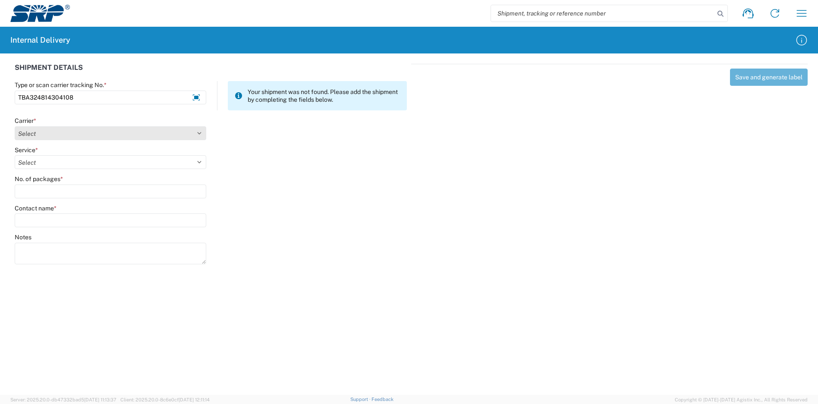
type input "TBA324814304108"
click at [86, 135] on select "Select Amazon Logistics ATI Trucking BC Dimerco Logistics Empire Southwest FedE…" at bounding box center [111, 133] width 192 height 14
select select "137"
click at [15, 126] on select "Select Amazon Logistics ATI Trucking BC Dimerco Logistics Empire Southwest FedE…" at bounding box center [111, 133] width 192 height 14
click at [51, 162] on select "Select 3 - 5 Day Bound Printed Matter Express Mail Flat-Rate Envelope Express M…" at bounding box center [111, 162] width 192 height 14
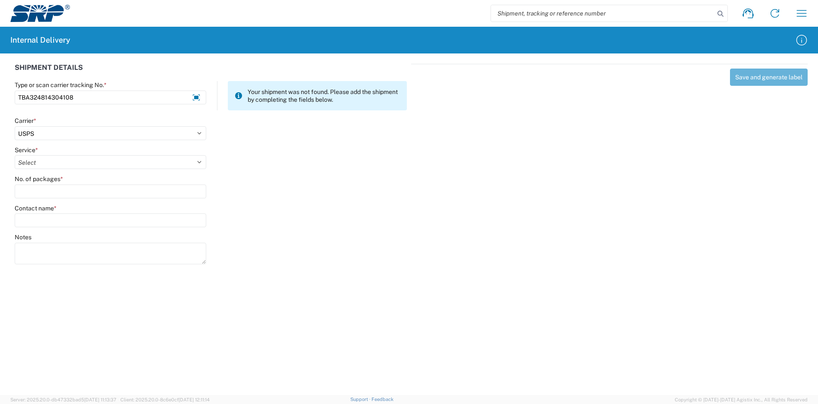
select select "17817"
click at [15, 155] on select "Select 3 - 5 Day Bound Printed Matter Express Mail Flat-Rate Envelope Express M…" at bounding box center [111, 162] width 192 height 14
click at [53, 188] on input "No. of packages *" at bounding box center [111, 192] width 192 height 14
type input "1"
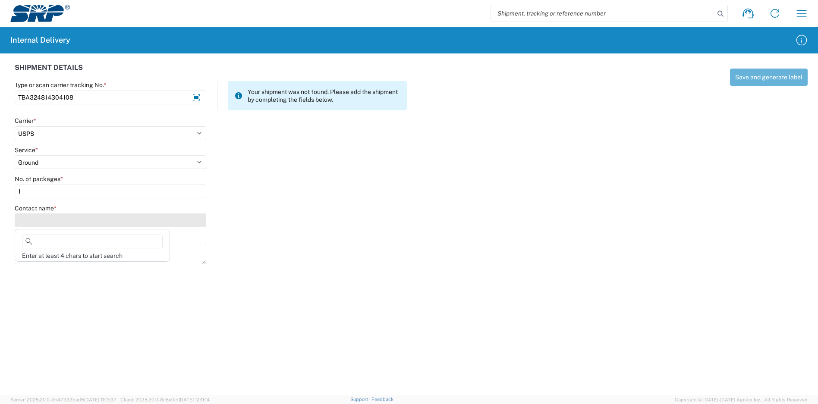
click at [57, 222] on input "Contact name *" at bounding box center [111, 221] width 192 height 14
type input "l"
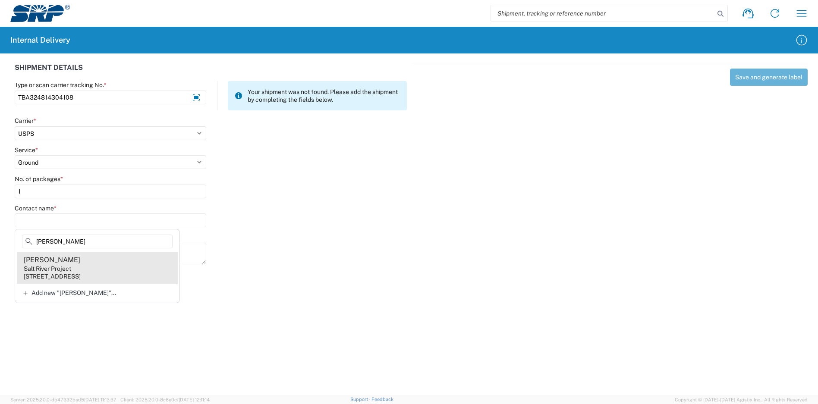
type input "[PERSON_NAME]"
click at [75, 265] on agx-address-suggestion-item "[PERSON_NAME] Salt River Project [STREET_ADDRESS]" at bounding box center [97, 268] width 161 height 32
type input "[PERSON_NAME]"
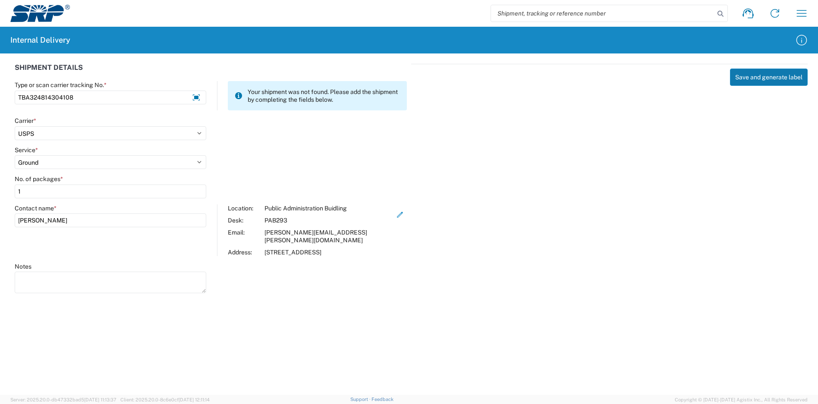
click at [774, 79] on button "Save and generate label" at bounding box center [769, 77] width 78 height 17
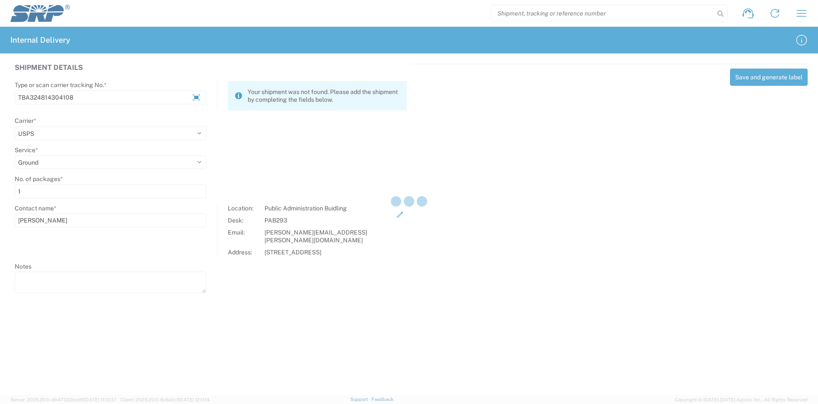
select select
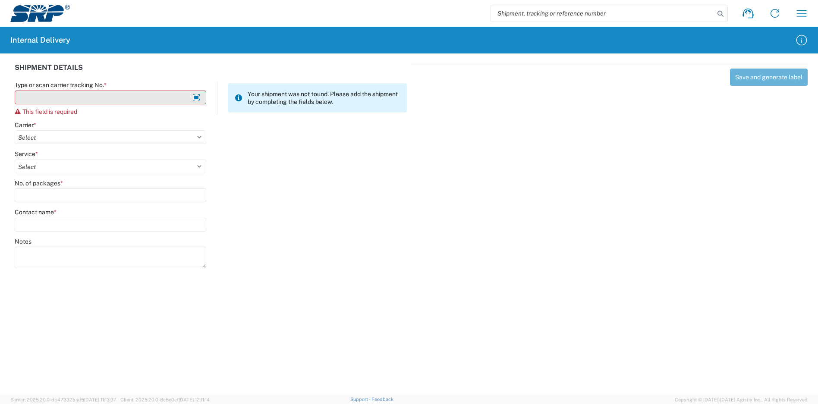
click at [102, 94] on input "Type or scan carrier tracking No. *" at bounding box center [111, 98] width 192 height 14
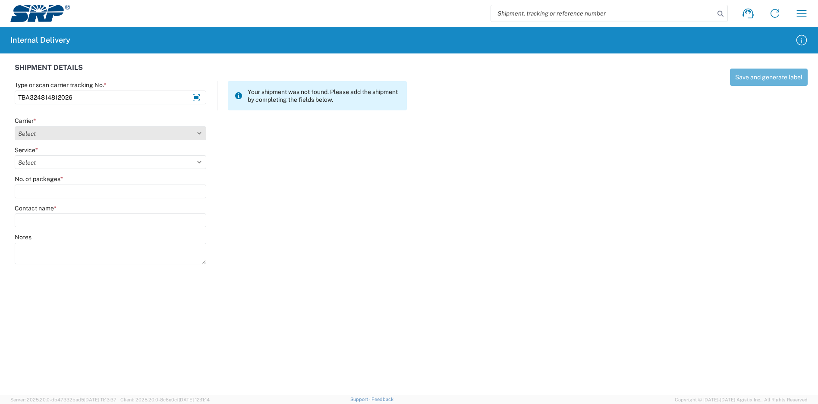
type input "TBA324814812026"
click at [68, 138] on select "Select Amazon Logistics ATI Trucking BC Dimerco Logistics Empire Southwest FedE…" at bounding box center [111, 133] width 192 height 14
select select "8933"
click at [15, 126] on select "Select Amazon Logistics ATI Trucking BC Dimerco Logistics Empire Southwest FedE…" at bounding box center [111, 133] width 192 height 14
click at [66, 158] on select "Select Amazon Logistics TBA Rail TL Standard 3 - 5 Day" at bounding box center [111, 162] width 192 height 14
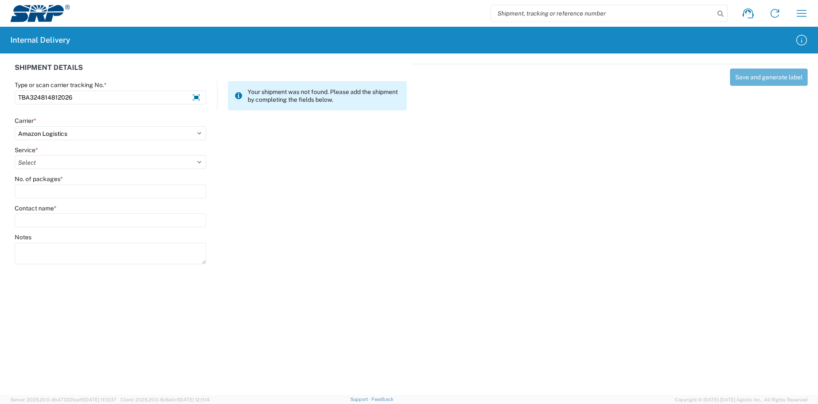
click at [15, 155] on select "Select Amazon Logistics TBA Rail TL Standard 3 - 5 Day" at bounding box center [111, 162] width 192 height 14
click at [69, 164] on select "Select Amazon Logistics TBA Rail TL Standard 3 - 5 Day" at bounding box center [111, 162] width 192 height 14
select select "24525"
click at [15, 155] on select "Select Amazon Logistics TBA Rail TL Standard 3 - 5 Day" at bounding box center [111, 162] width 192 height 14
click at [69, 192] on input "No. of packages *" at bounding box center [111, 192] width 192 height 14
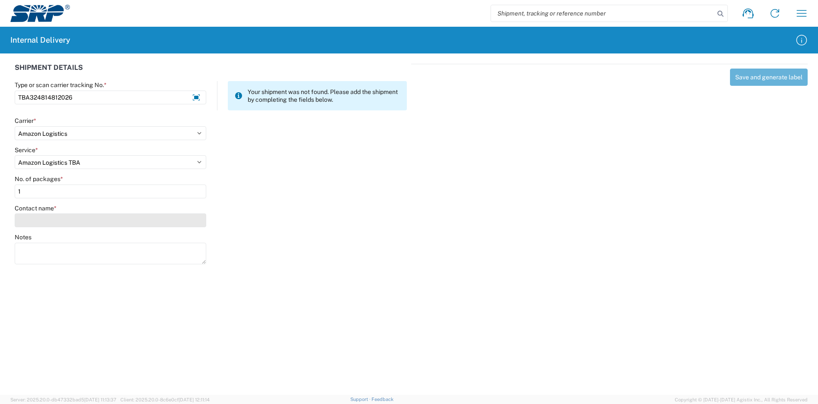
type input "1"
click at [65, 219] on input "Contact name *" at bounding box center [111, 221] width 192 height 14
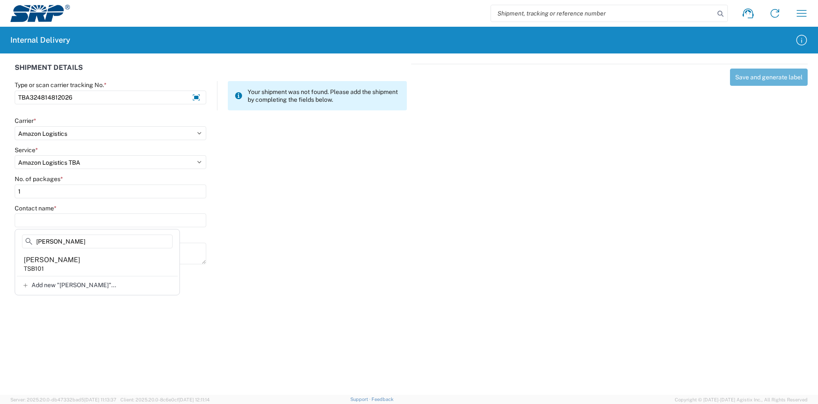
type input "[PERSON_NAME]"
click at [310, 290] on agx-forms-host "Shipment request Shipment tracking Internal delivery Transit update My profile …" at bounding box center [409, 202] width 818 height 404
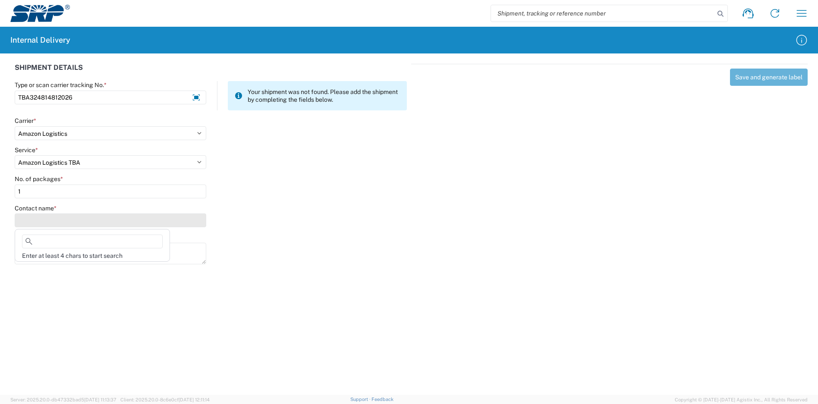
click at [55, 222] on input "Contact name *" at bounding box center [111, 221] width 192 height 14
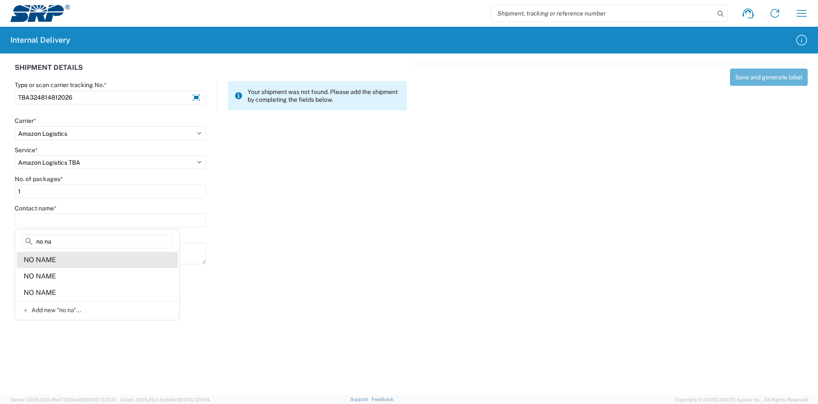
type input "no na"
click at [122, 259] on agx-address-suggestion-item "NO NAME" at bounding box center [97, 260] width 161 height 16
type input "NO NAME"
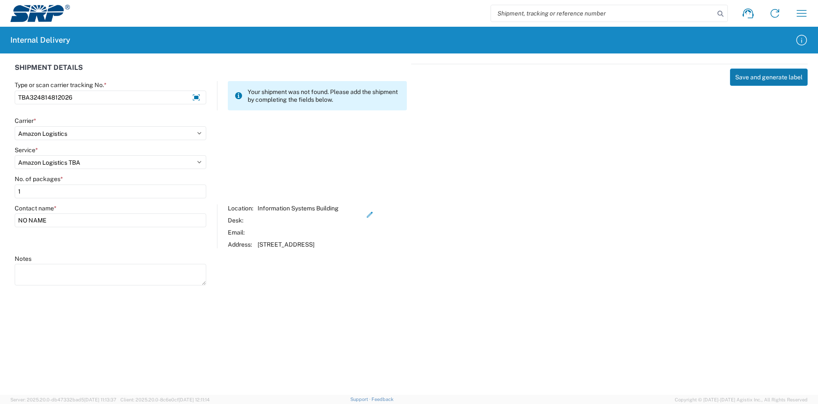
click at [749, 80] on button "Save and generate label" at bounding box center [769, 77] width 78 height 17
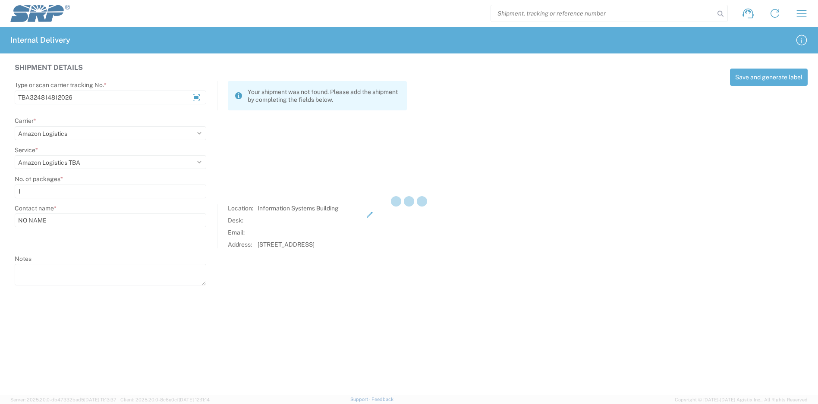
select select
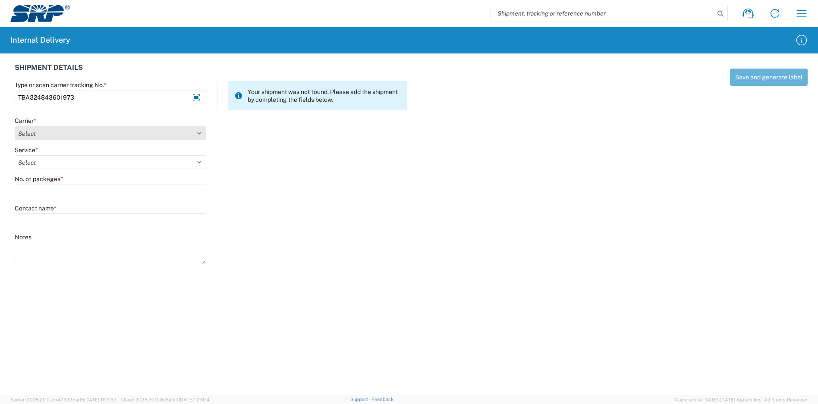
type input "TBA324843601973"
drag, startPoint x: 123, startPoint y: 130, endPoint x: 109, endPoint y: 129, distance: 14.3
click at [123, 130] on select "Select Amazon Logistics ATI Trucking BC Dimerco Logistics Empire Southwest FedE…" at bounding box center [111, 133] width 192 height 14
select select "8933"
click at [15, 126] on select "Select Amazon Logistics ATI Trucking BC Dimerco Logistics Empire Southwest FedE…" at bounding box center [111, 133] width 192 height 14
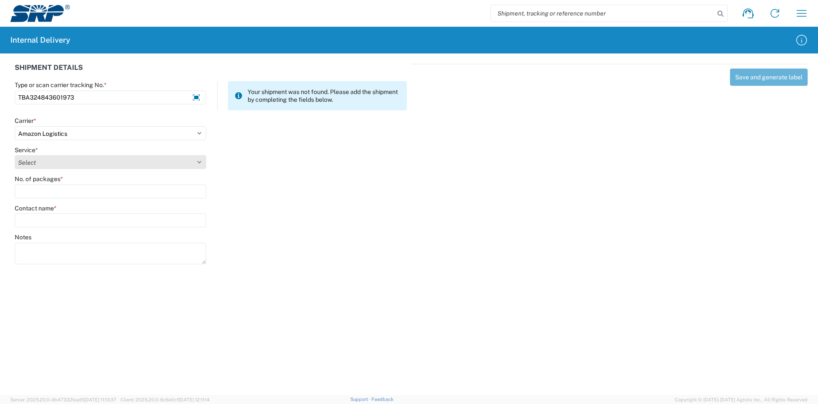
click at [84, 166] on select "Select Amazon Logistics TBA Rail TL Standard 3 - 5 Day" at bounding box center [111, 162] width 192 height 14
select select "24525"
click at [15, 155] on select "Select Amazon Logistics TBA Rail TL Standard 3 - 5 Day" at bounding box center [111, 162] width 192 height 14
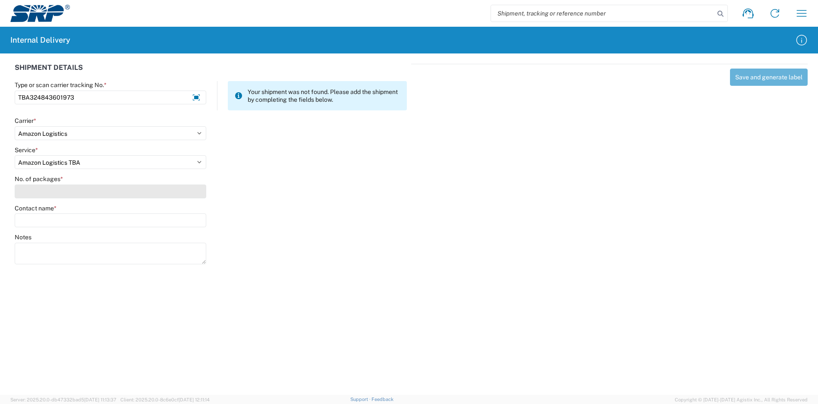
click at [76, 185] on input "No. of packages *" at bounding box center [111, 192] width 192 height 14
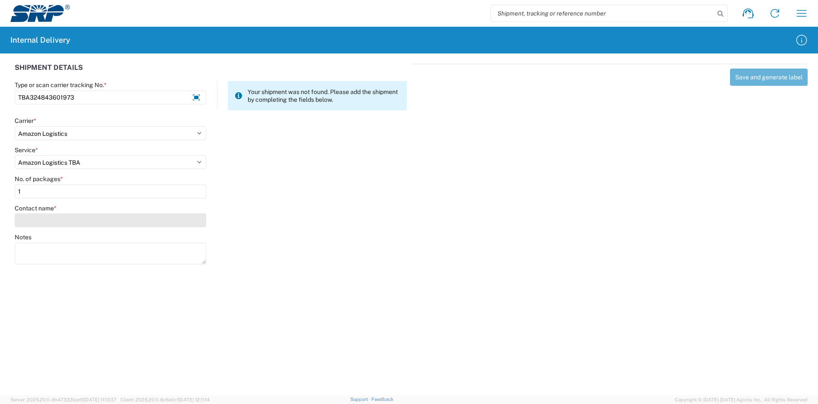
type input "1"
click at [69, 226] on input "Contact name *" at bounding box center [111, 221] width 192 height 14
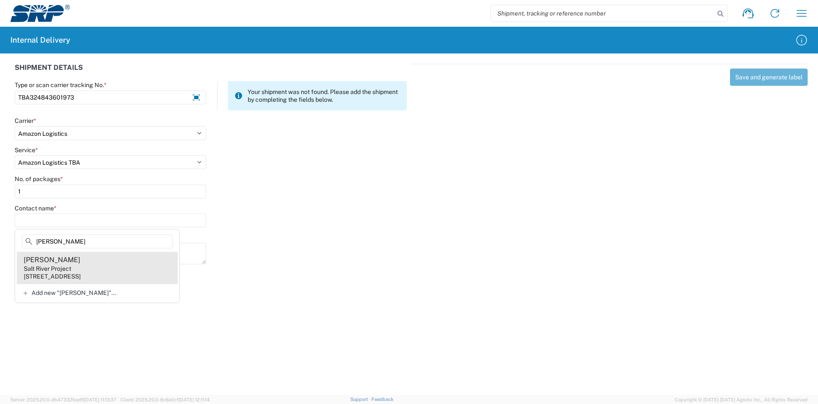
type input "[PERSON_NAME]"
click at [73, 262] on div "[PERSON_NAME]" at bounding box center [52, 259] width 57 height 9
type input "[PERSON_NAME]"
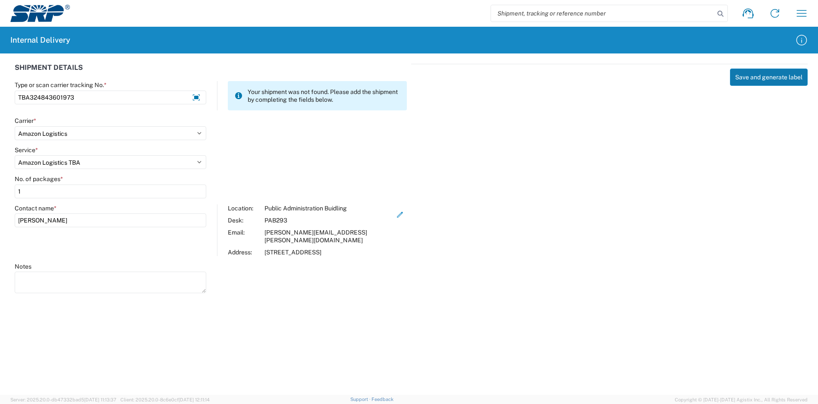
click at [741, 79] on button "Save and generate label" at bounding box center [769, 77] width 78 height 17
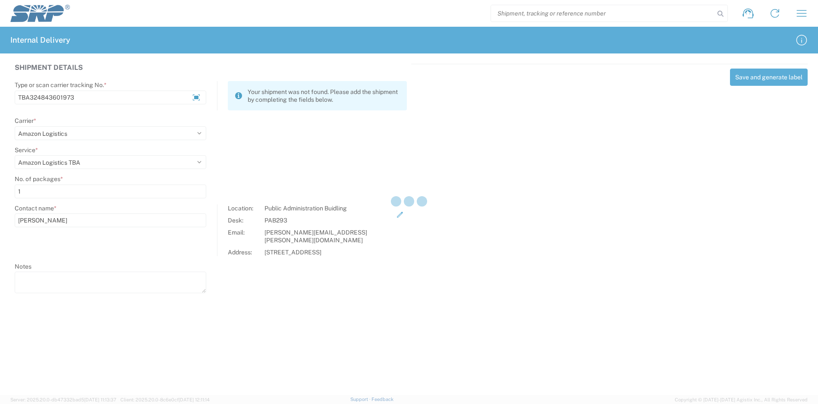
select select
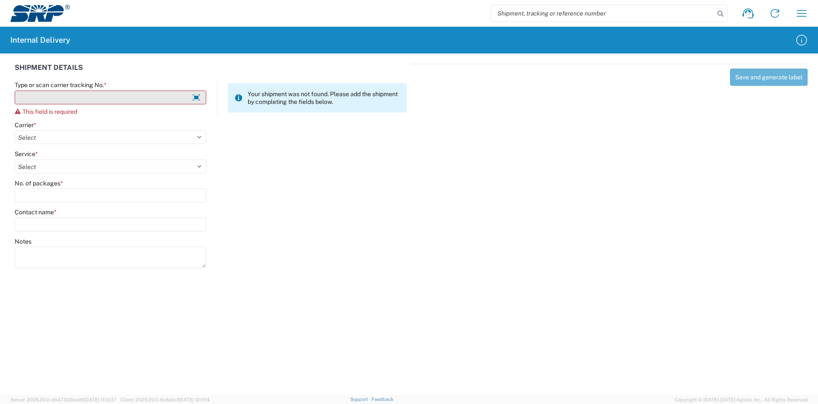
click at [138, 95] on input "Type or scan carrier tracking No. *" at bounding box center [111, 98] width 192 height 14
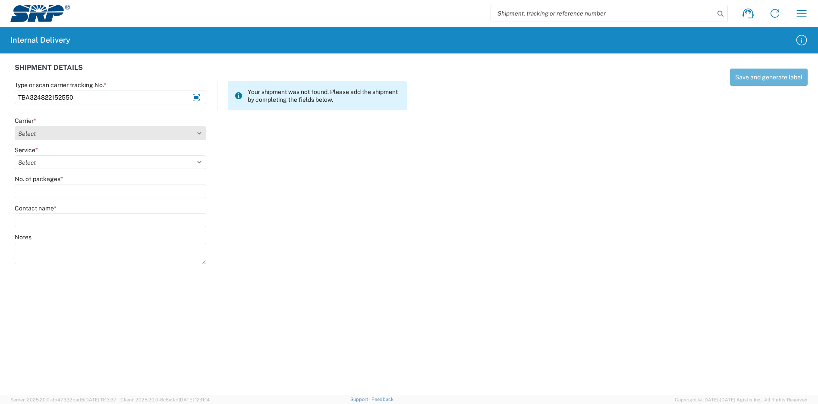
type input "TBA324822152550"
click at [33, 138] on select "Select Amazon Logistics ATI Trucking BC Dimerco Logistics Empire Southwest FedE…" at bounding box center [111, 133] width 192 height 14
select select "8933"
click at [15, 126] on select "Select Amazon Logistics ATI Trucking BC Dimerco Logistics Empire Southwest FedE…" at bounding box center [111, 133] width 192 height 14
click at [54, 165] on select "Select Amazon Logistics TBA Rail TL Standard 3 - 5 Day" at bounding box center [111, 162] width 192 height 14
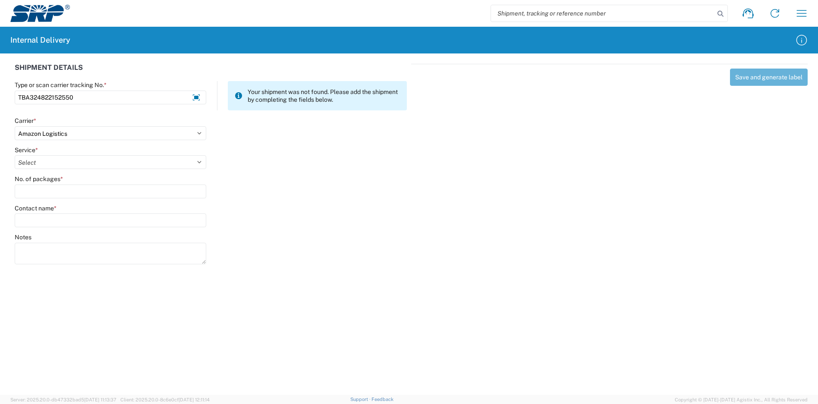
click at [15, 155] on select "Select Amazon Logistics TBA Rail TL Standard 3 - 5 Day" at bounding box center [111, 162] width 192 height 14
click at [57, 159] on select "Select Amazon Logistics TBA Rail TL Standard 3 - 5 Day" at bounding box center [111, 162] width 192 height 14
select select "24525"
click at [15, 155] on select "Select Amazon Logistics TBA Rail TL Standard 3 - 5 Day" at bounding box center [111, 162] width 192 height 14
click at [60, 189] on input "No. of packages *" at bounding box center [111, 192] width 192 height 14
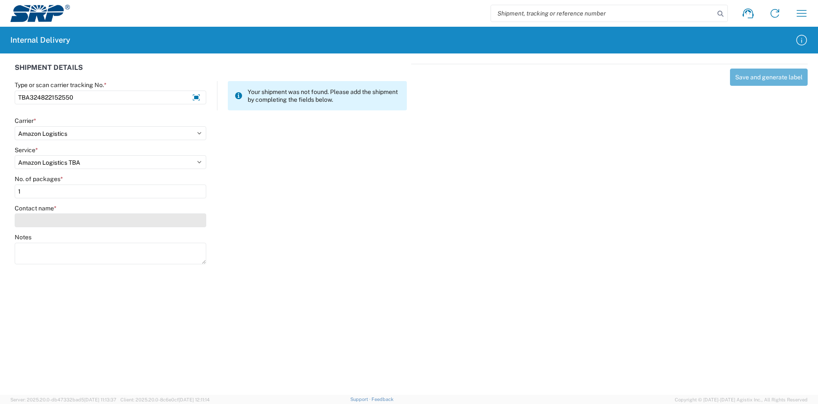
type input "1"
click at [64, 216] on input "Contact name *" at bounding box center [111, 221] width 192 height 14
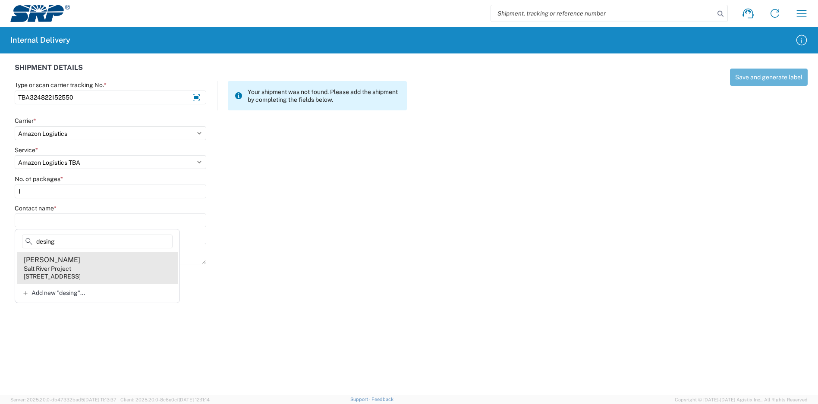
type input "desing"
click at [91, 261] on agx-address-suggestion-item "[PERSON_NAME] Salt River Project [STREET_ADDRESS]" at bounding box center [97, 268] width 161 height 32
type input "[PERSON_NAME]"
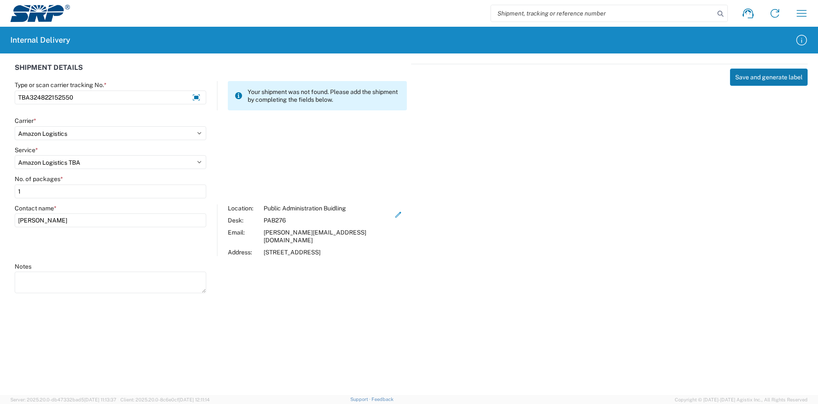
click at [735, 75] on button "Save and generate label" at bounding box center [769, 77] width 78 height 17
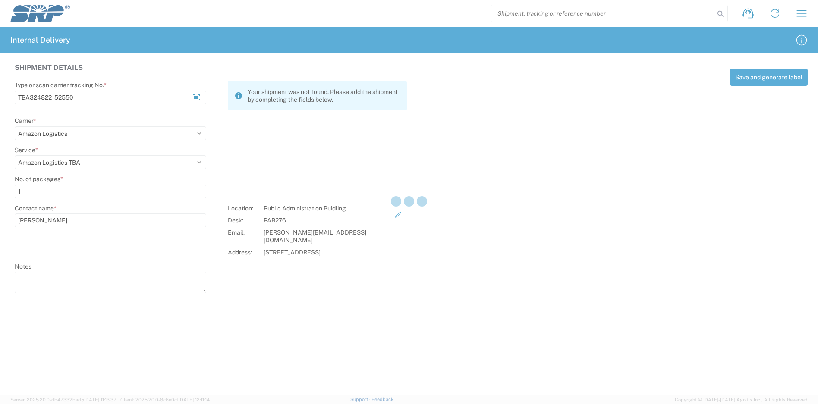
select select
